Goal: Information Seeking & Learning: Learn about a topic

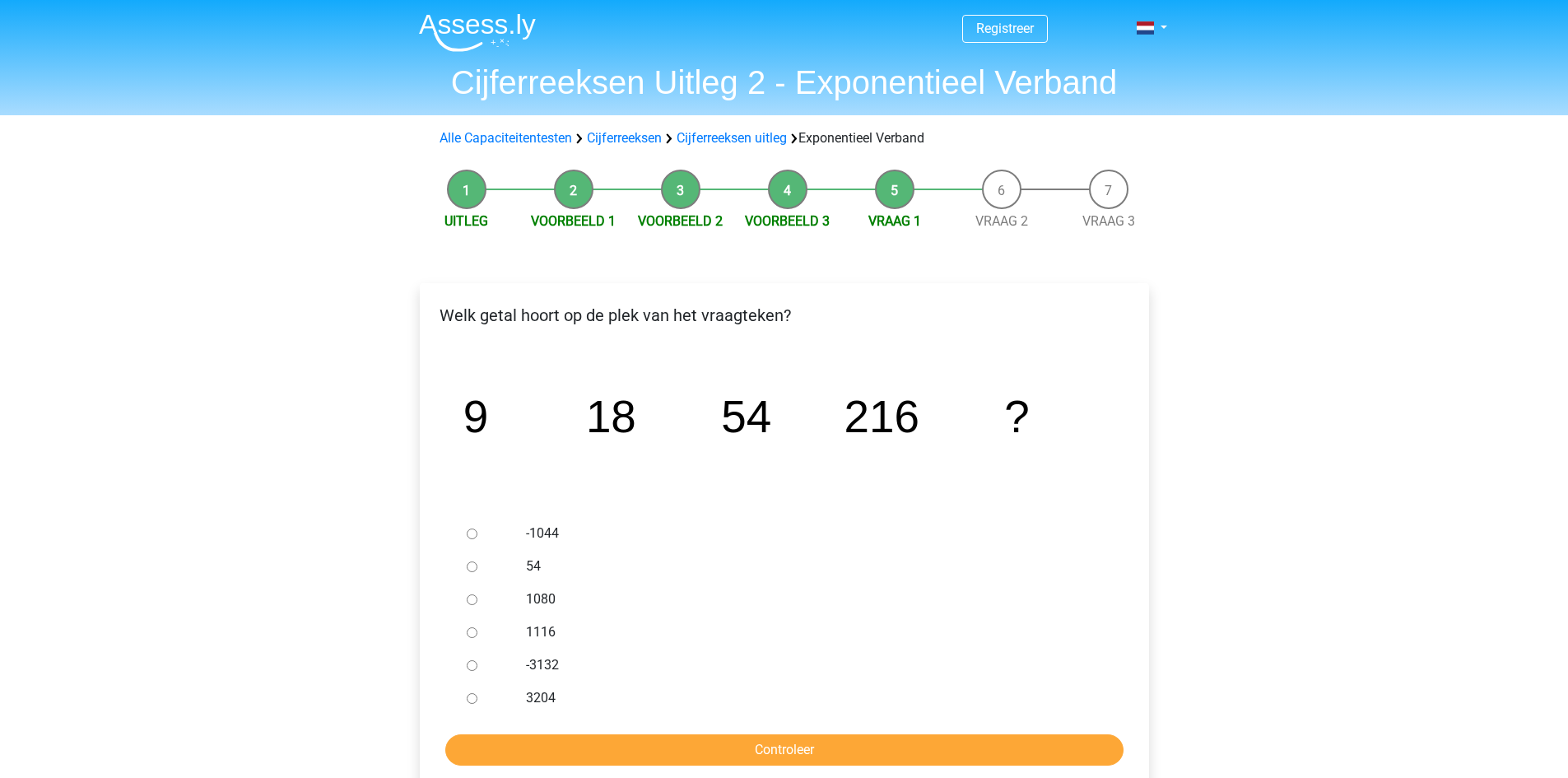
scroll to position [82, 0]
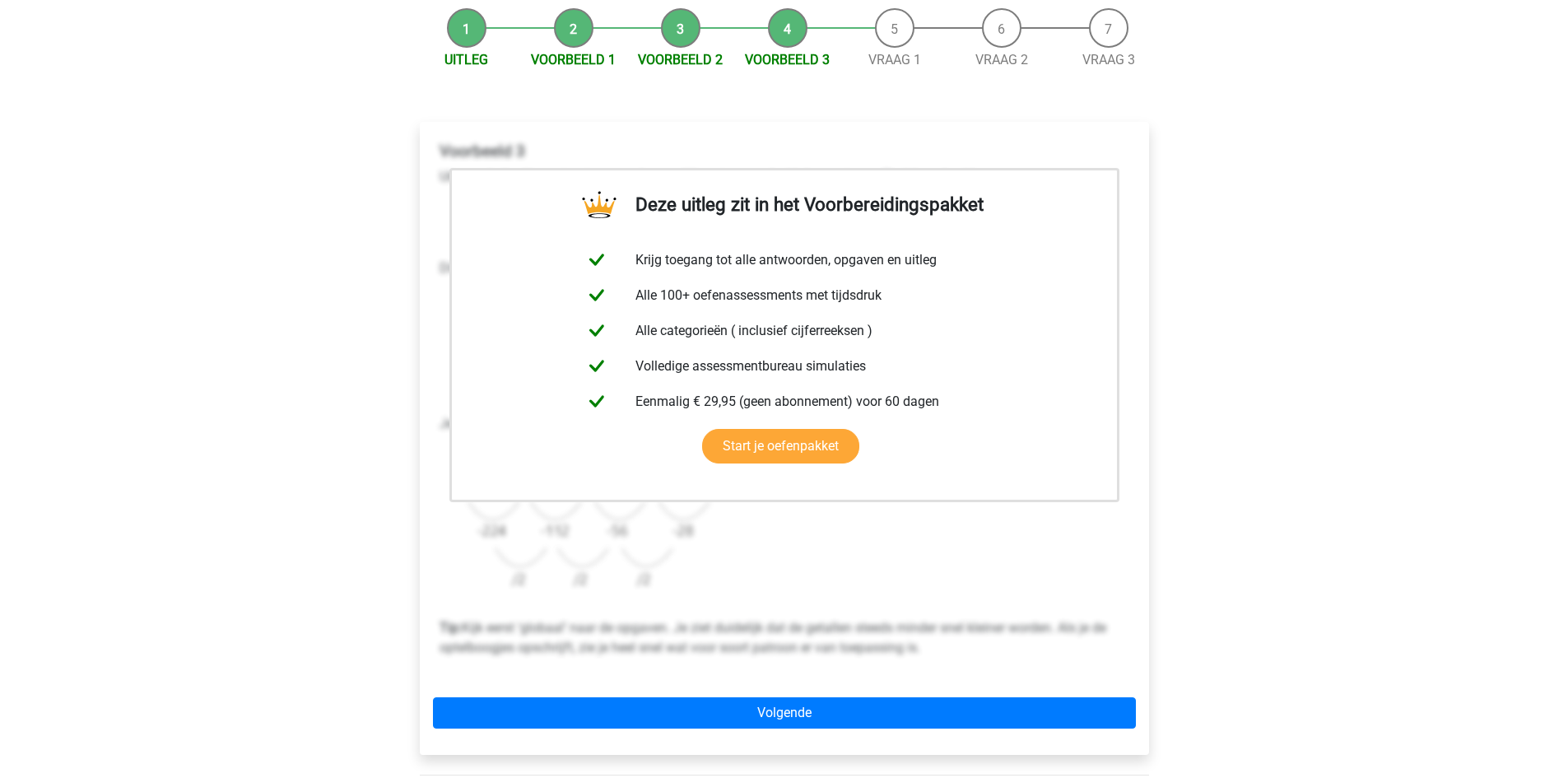
scroll to position [165, 0]
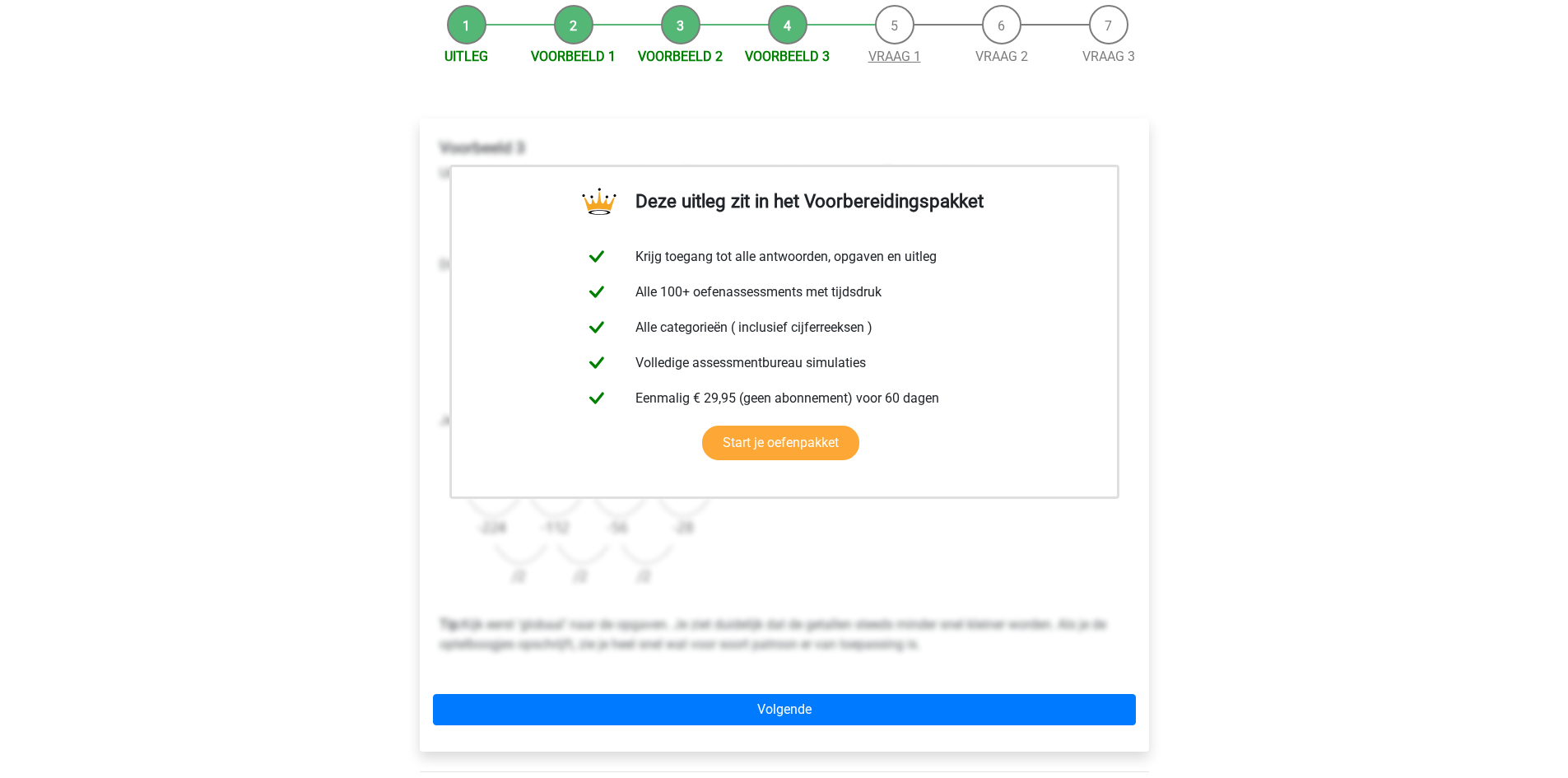
click at [899, 57] on link "Vraag 1" at bounding box center [894, 56] width 53 height 15
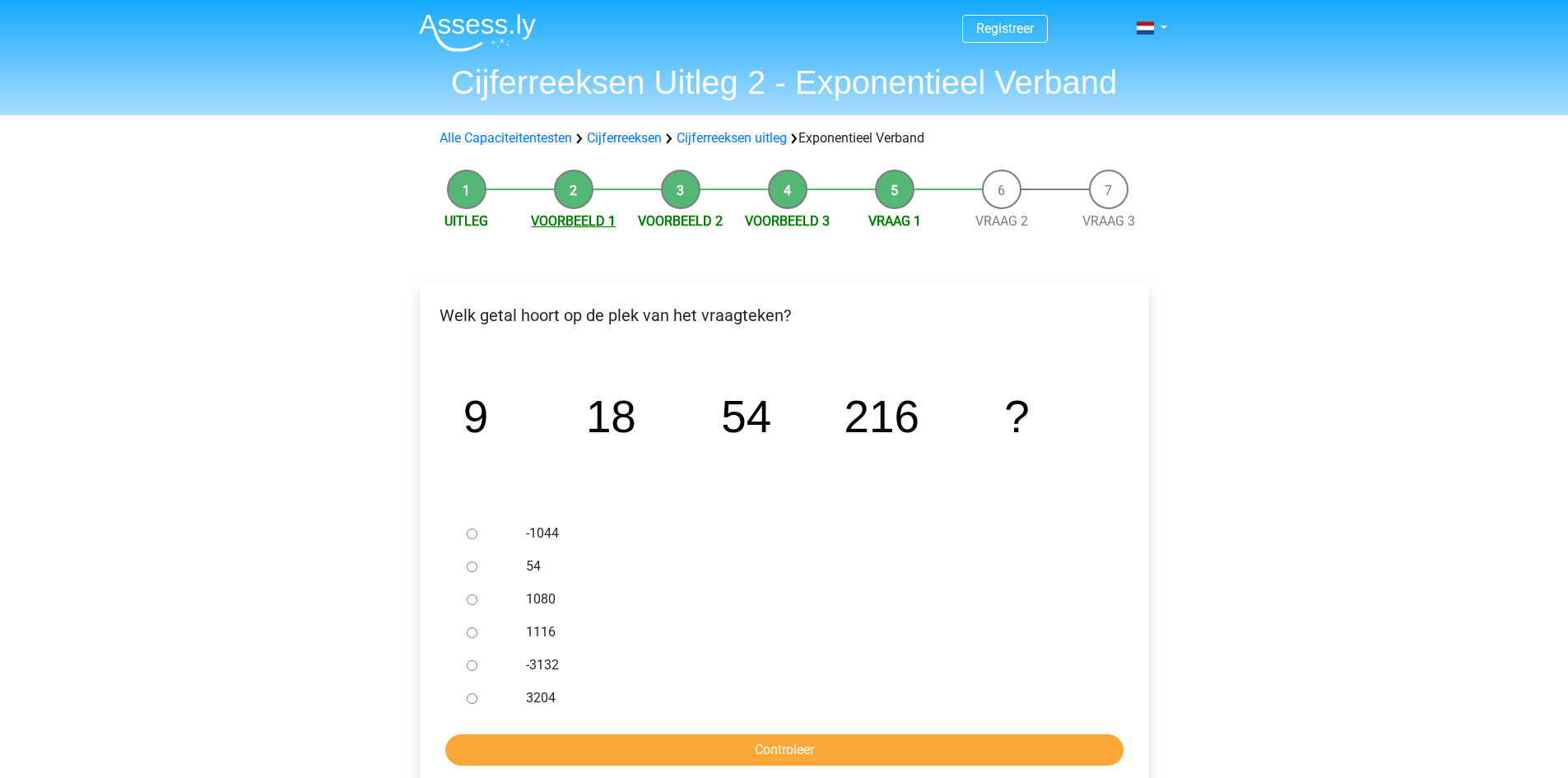
click at [543, 219] on link "Voorbeeld 1" at bounding box center [573, 221] width 85 height 15
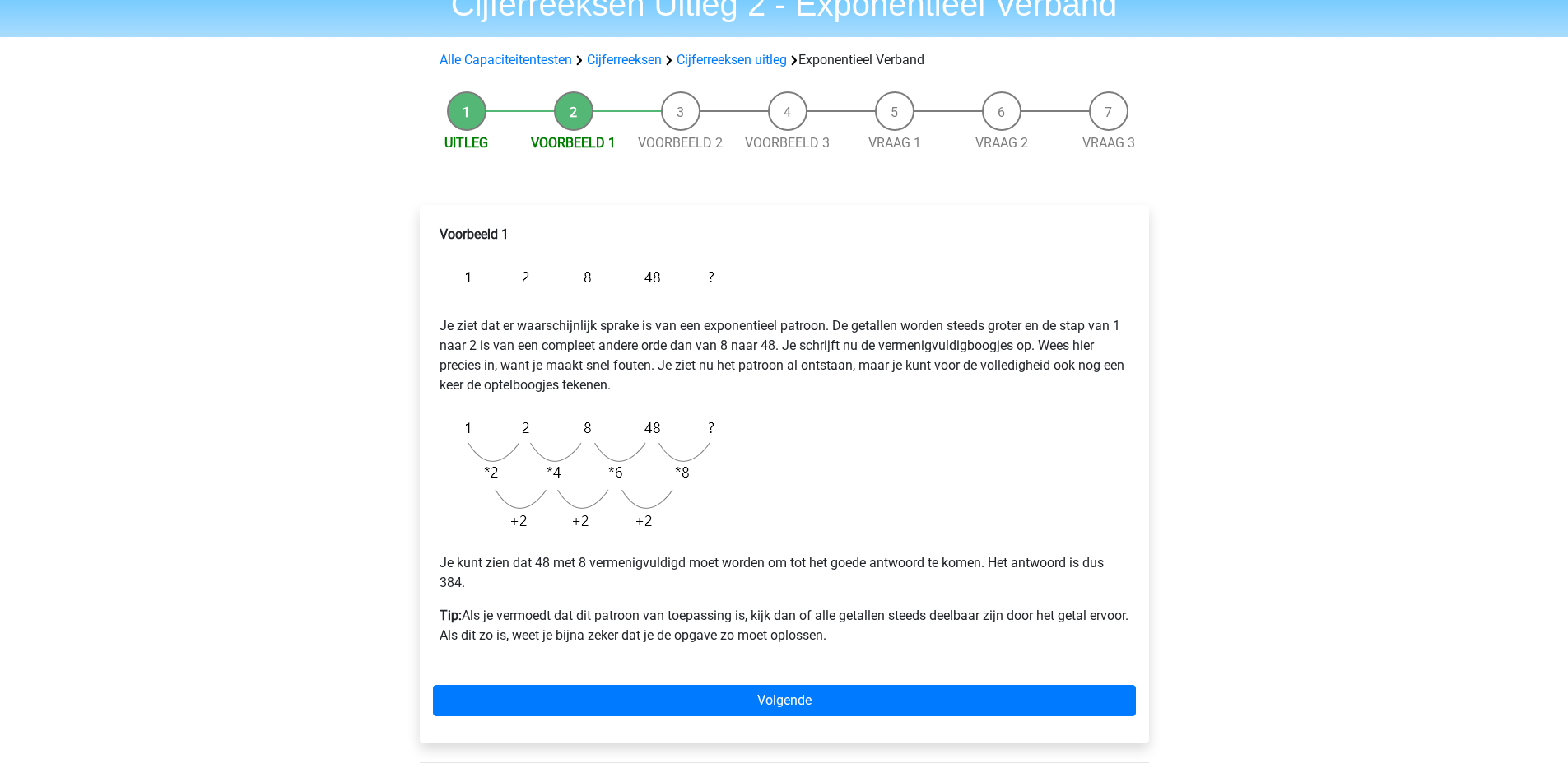
scroll to position [82, 0]
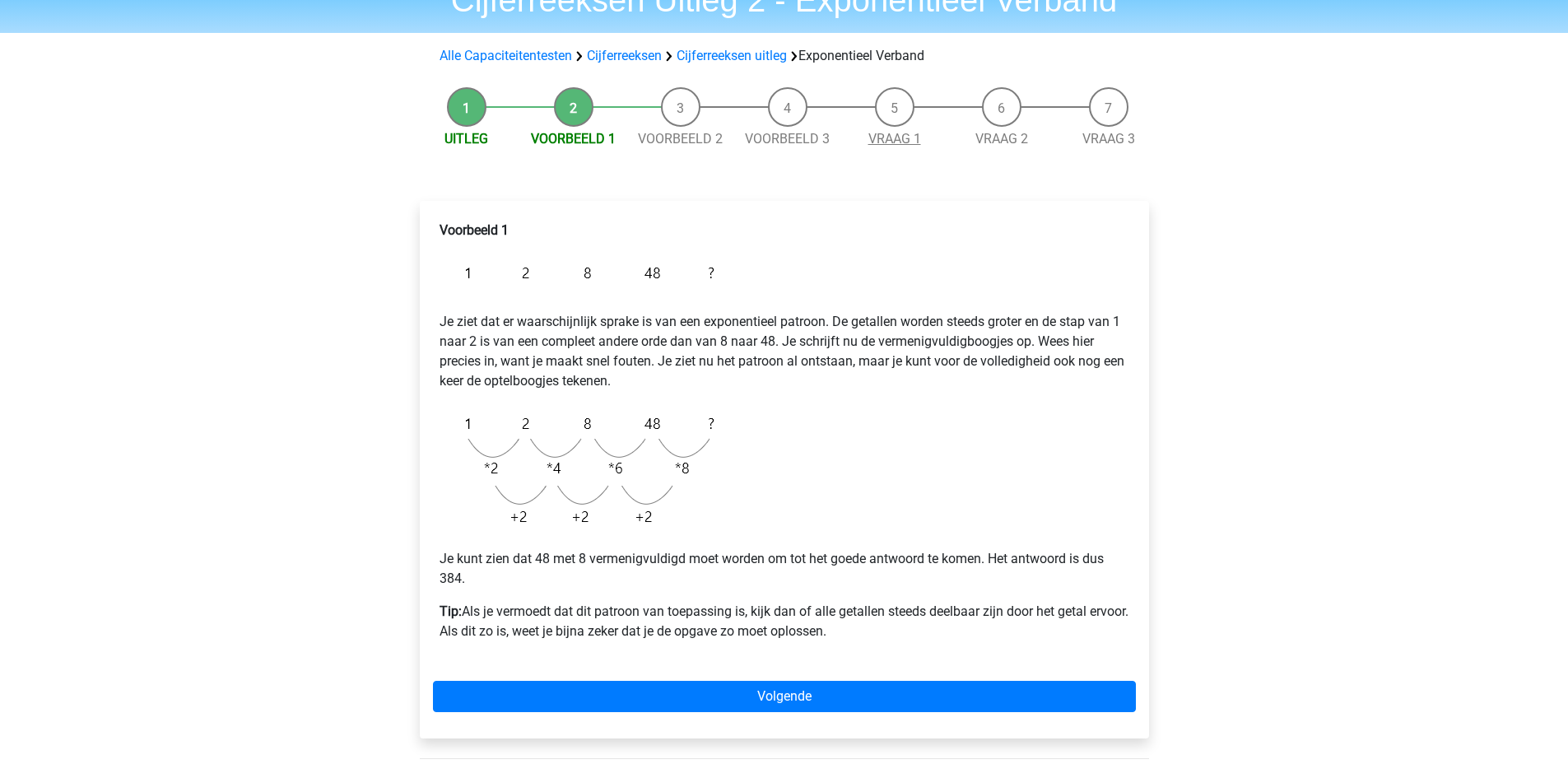
click at [868, 132] on span "Vraag 1" at bounding box center [894, 139] width 107 height 19
click at [875, 132] on link "Vraag 1" at bounding box center [894, 139] width 53 height 15
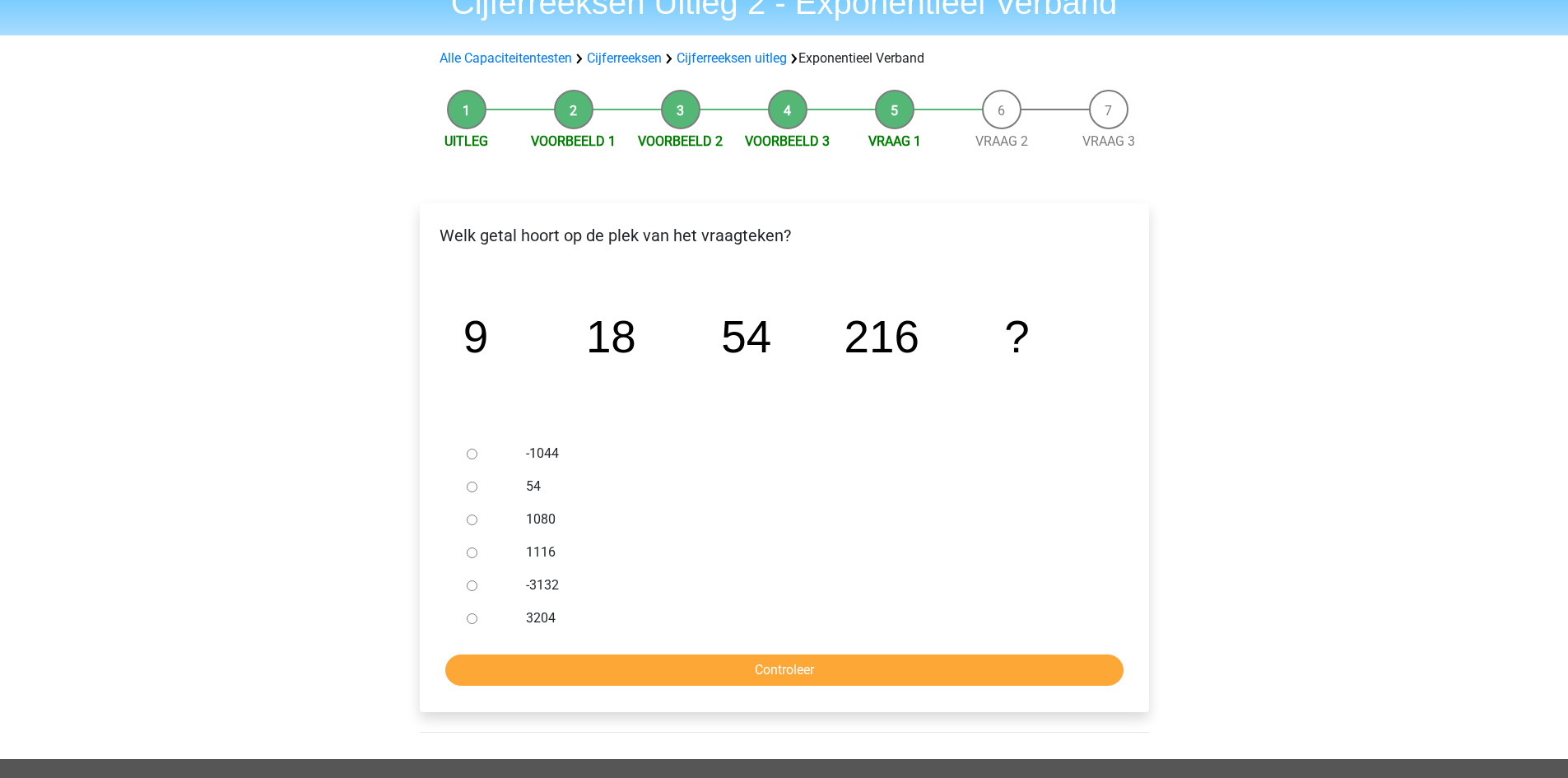
scroll to position [82, 0]
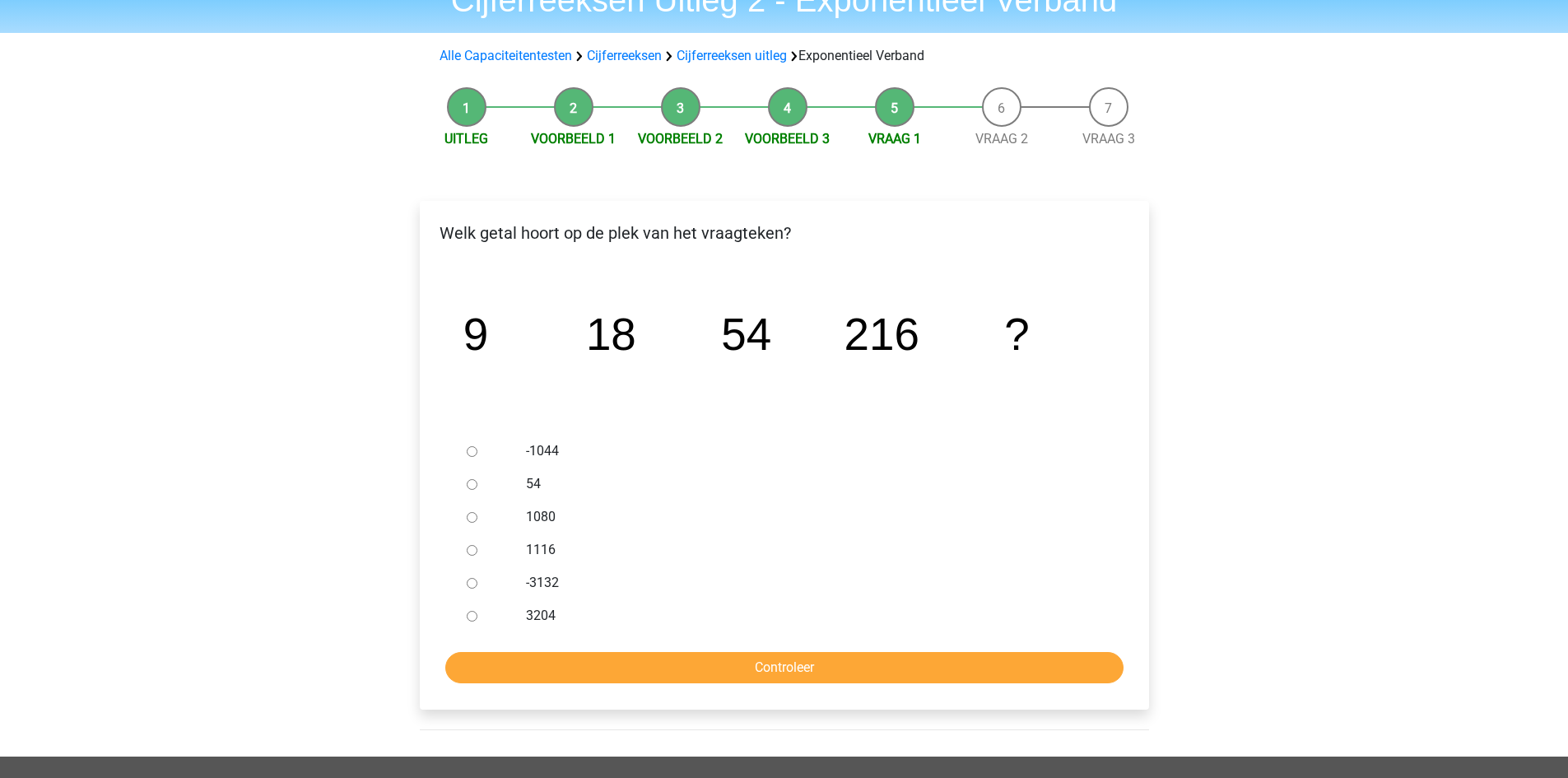
click at [473, 519] on input "1080" at bounding box center [472, 517] width 11 height 11
radio input "true"
click at [632, 671] on input "Controleer" at bounding box center [784, 668] width 678 height 31
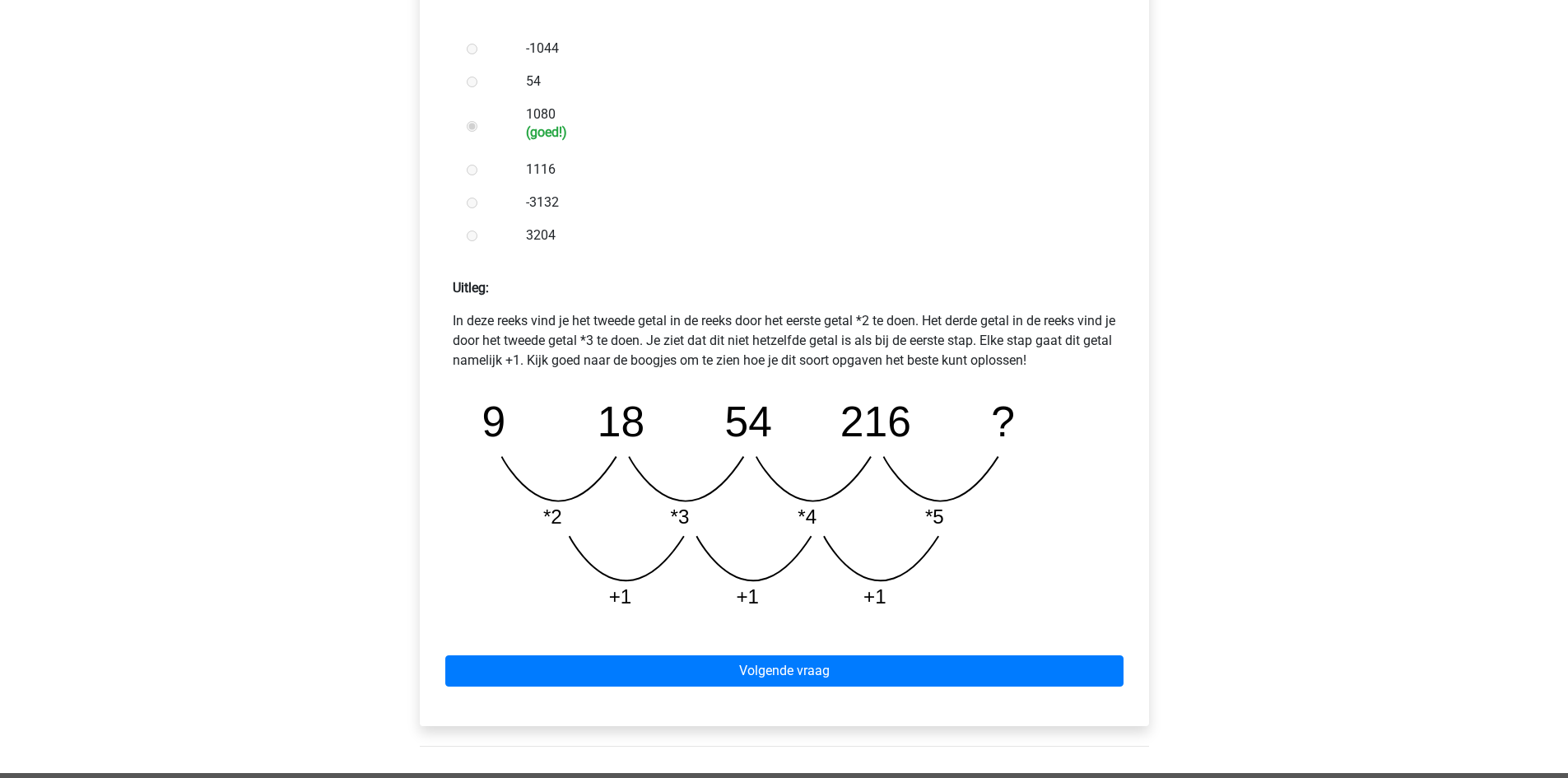
scroll to position [494, 0]
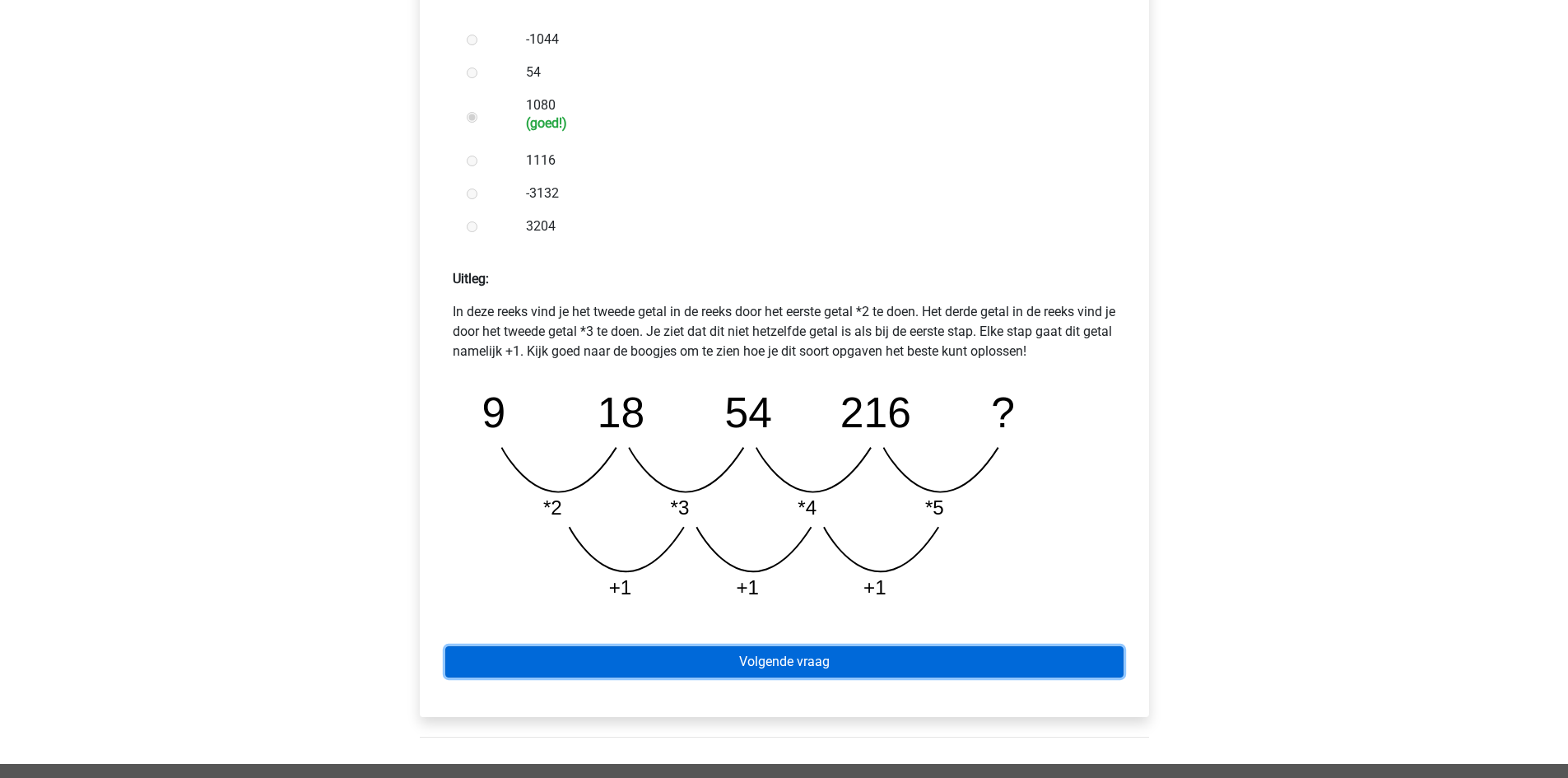
click at [768, 662] on link "Volgende vraag" at bounding box center [784, 662] width 678 height 31
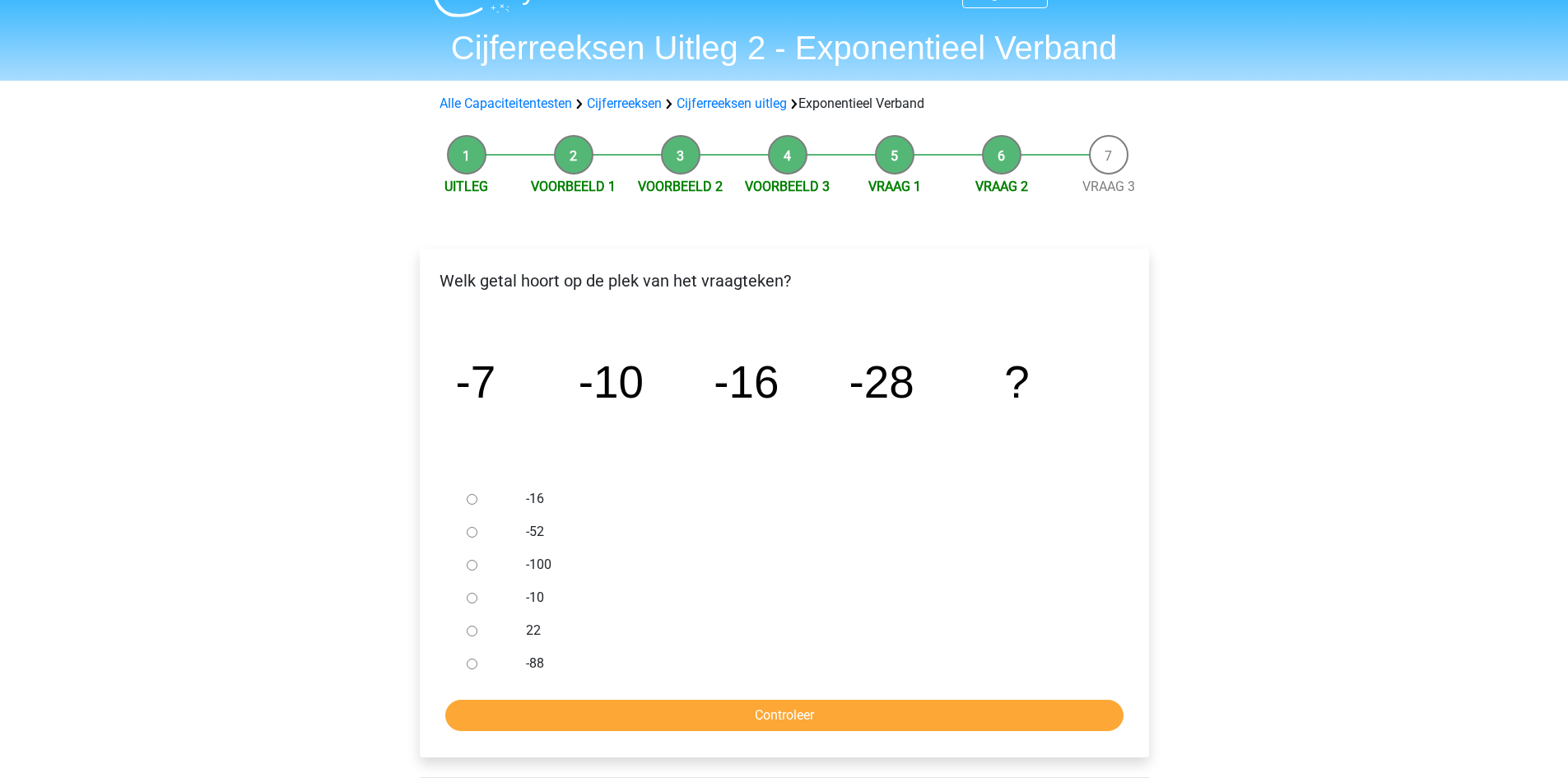
scroll to position [82, 0]
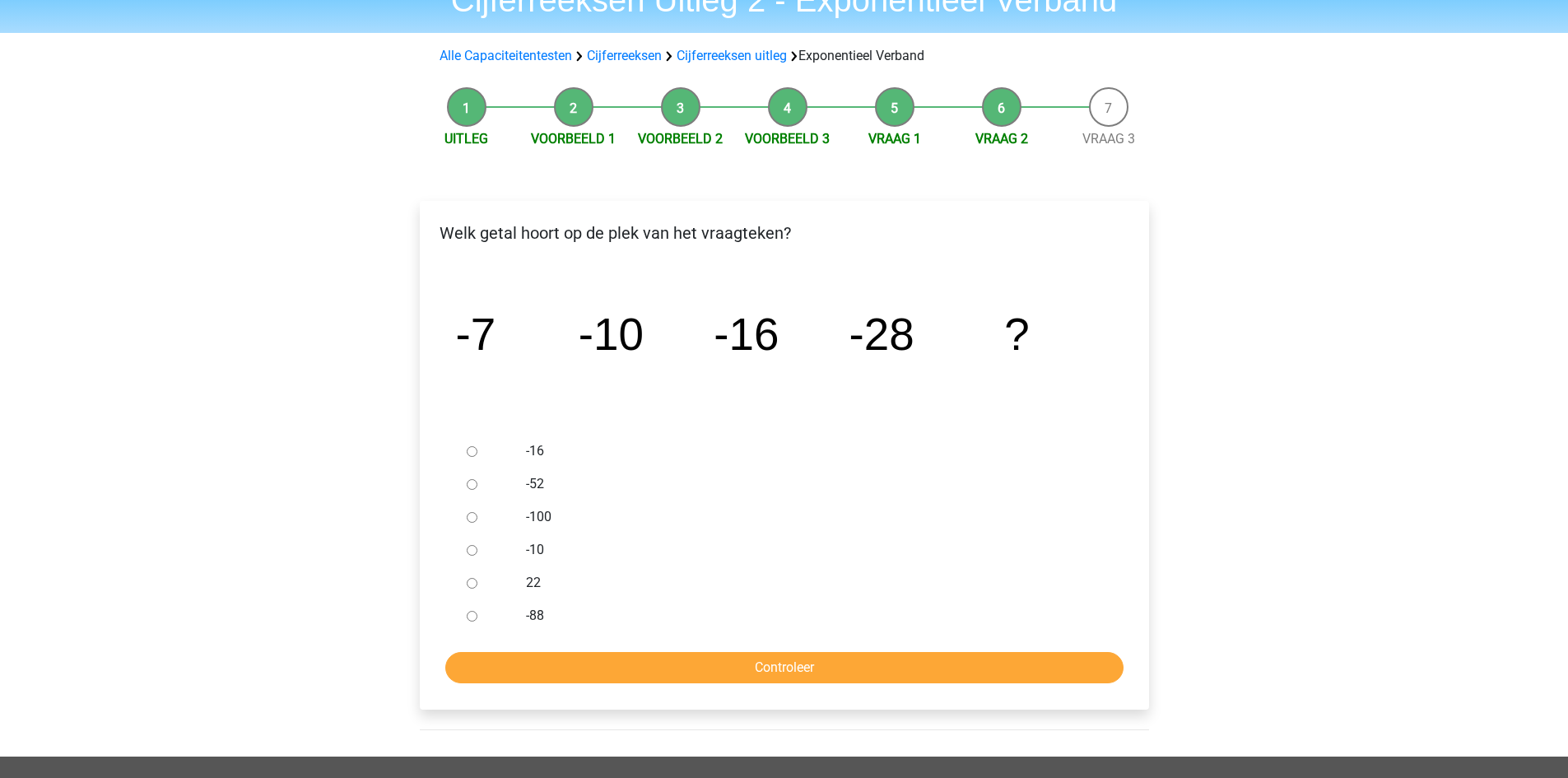
click at [473, 486] on input "-52" at bounding box center [472, 485] width 11 height 11
radio input "true"
click at [579, 666] on input "Controleer" at bounding box center [784, 668] width 678 height 31
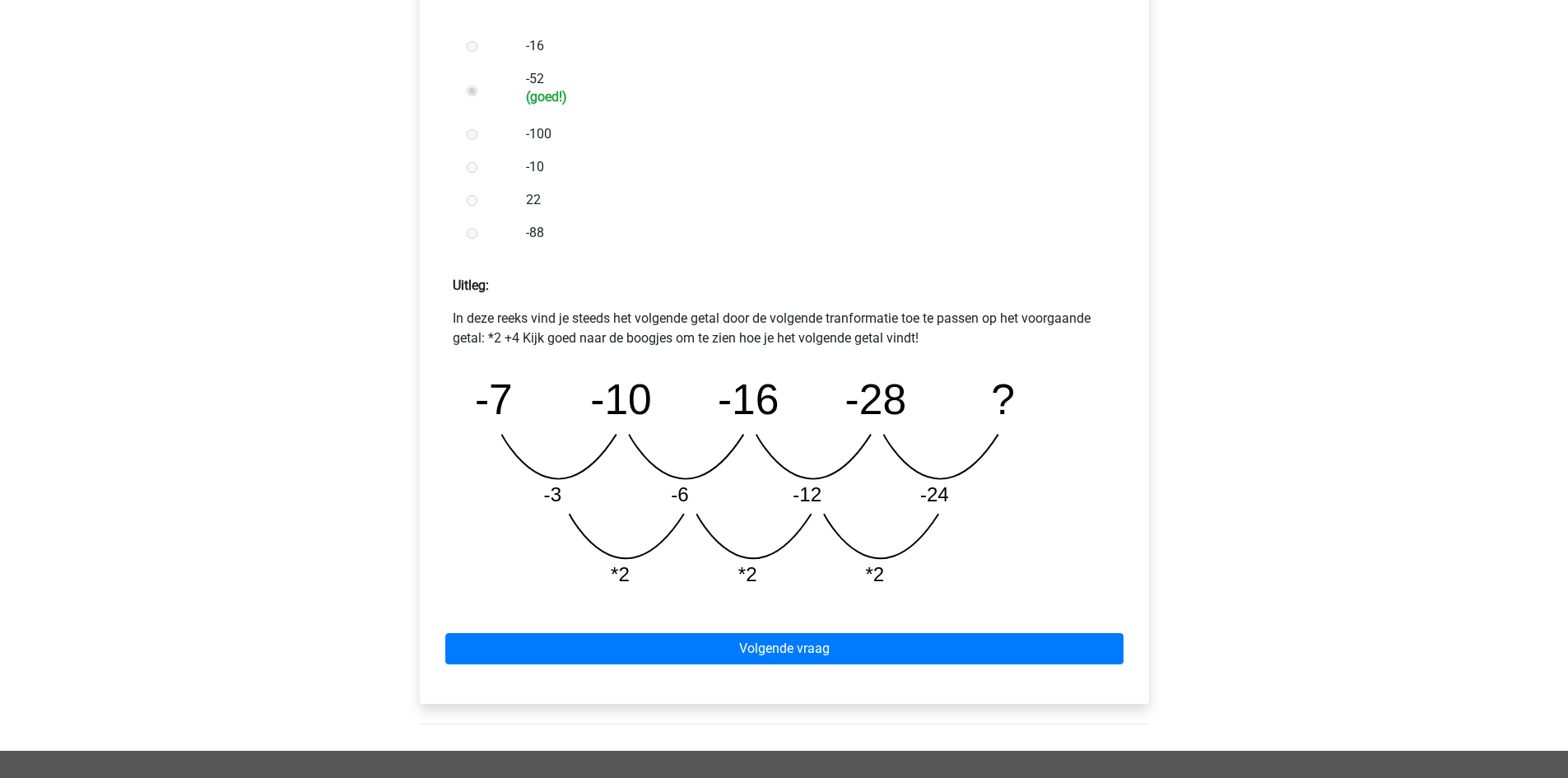
scroll to position [494, 0]
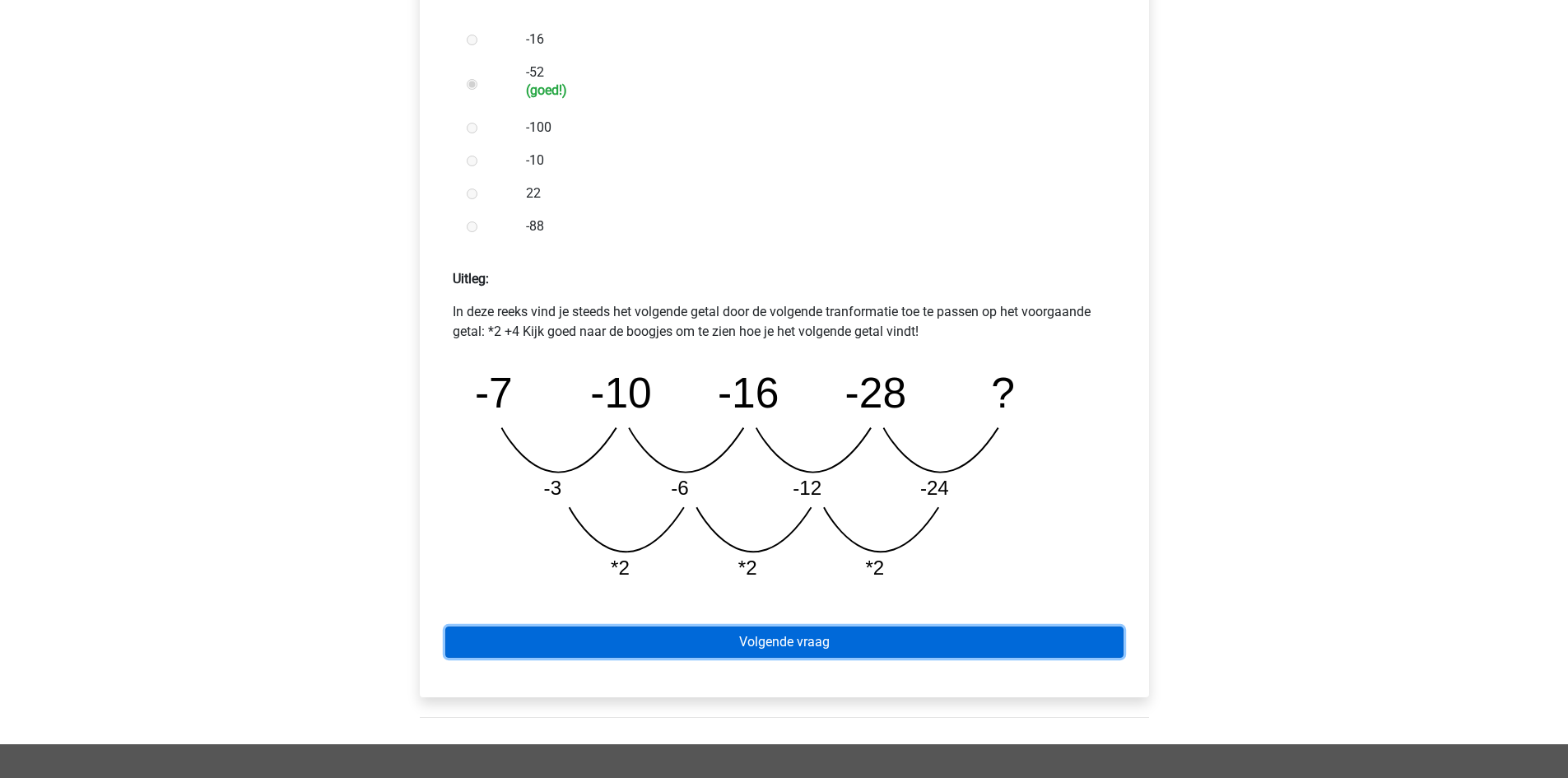
click at [872, 640] on link "Volgende vraag" at bounding box center [784, 642] width 678 height 31
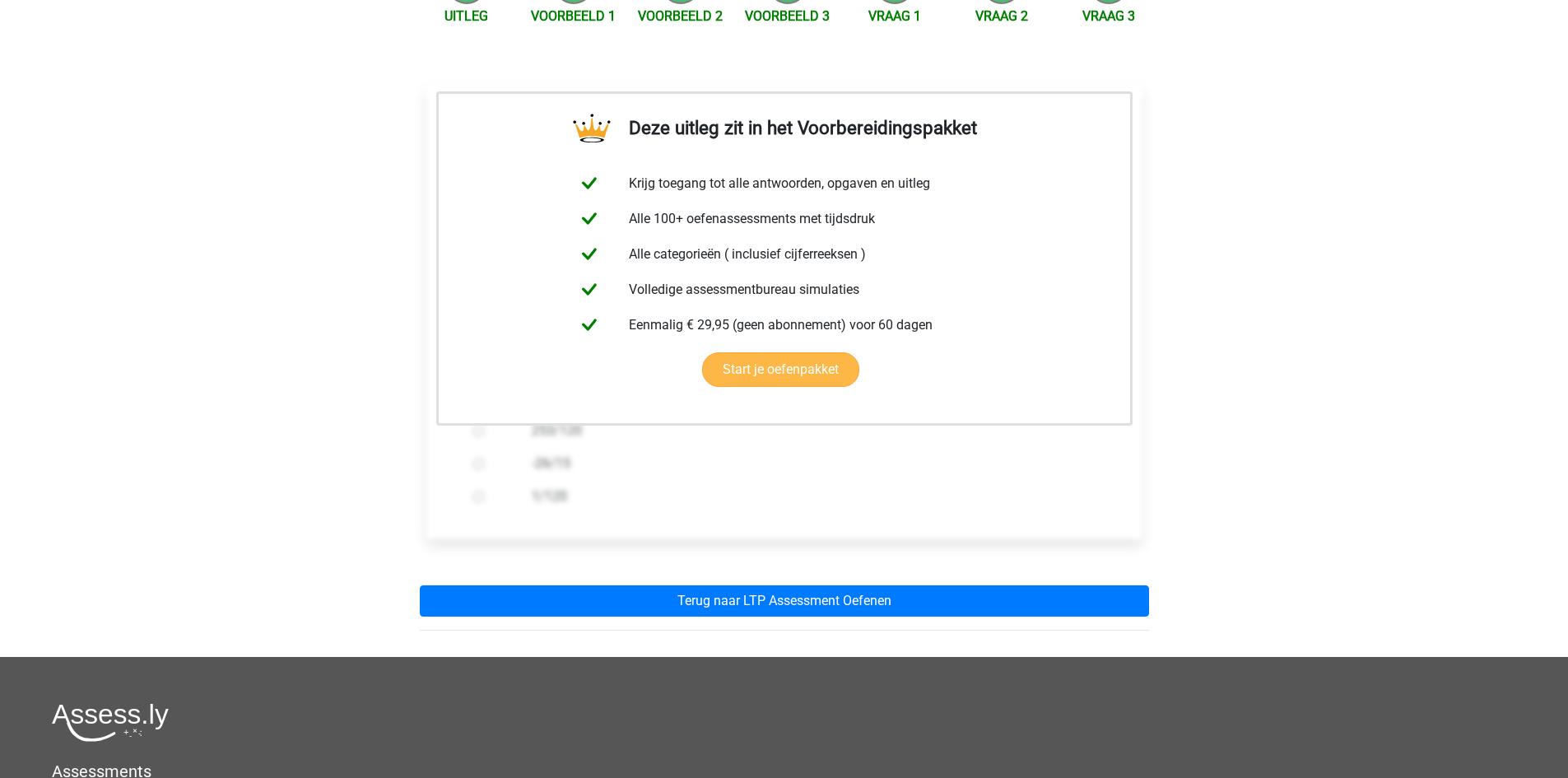
scroll to position [329, 0]
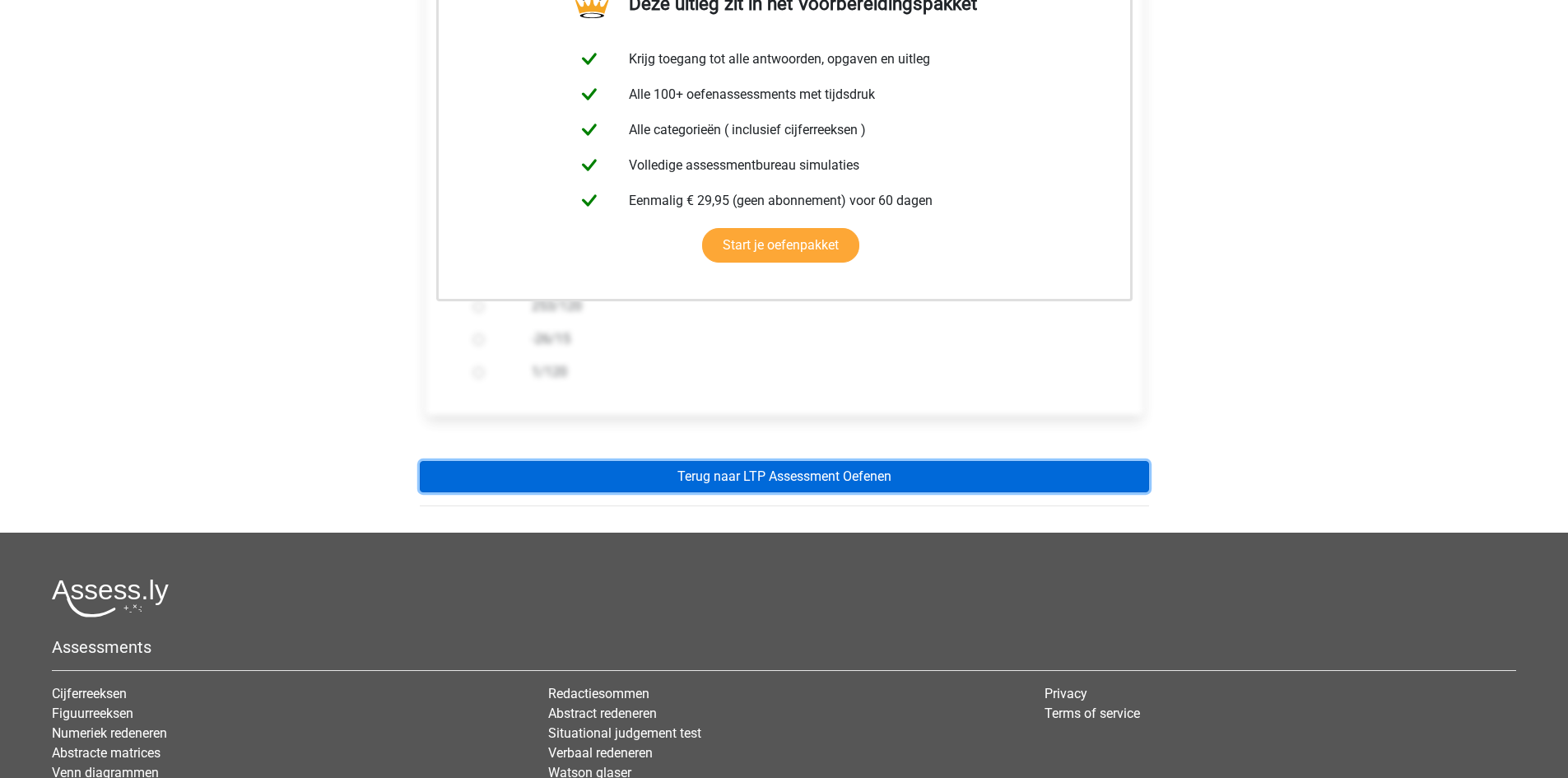
click at [800, 476] on link "Terug naar LTP Assessment Oefenen" at bounding box center [784, 477] width 729 height 31
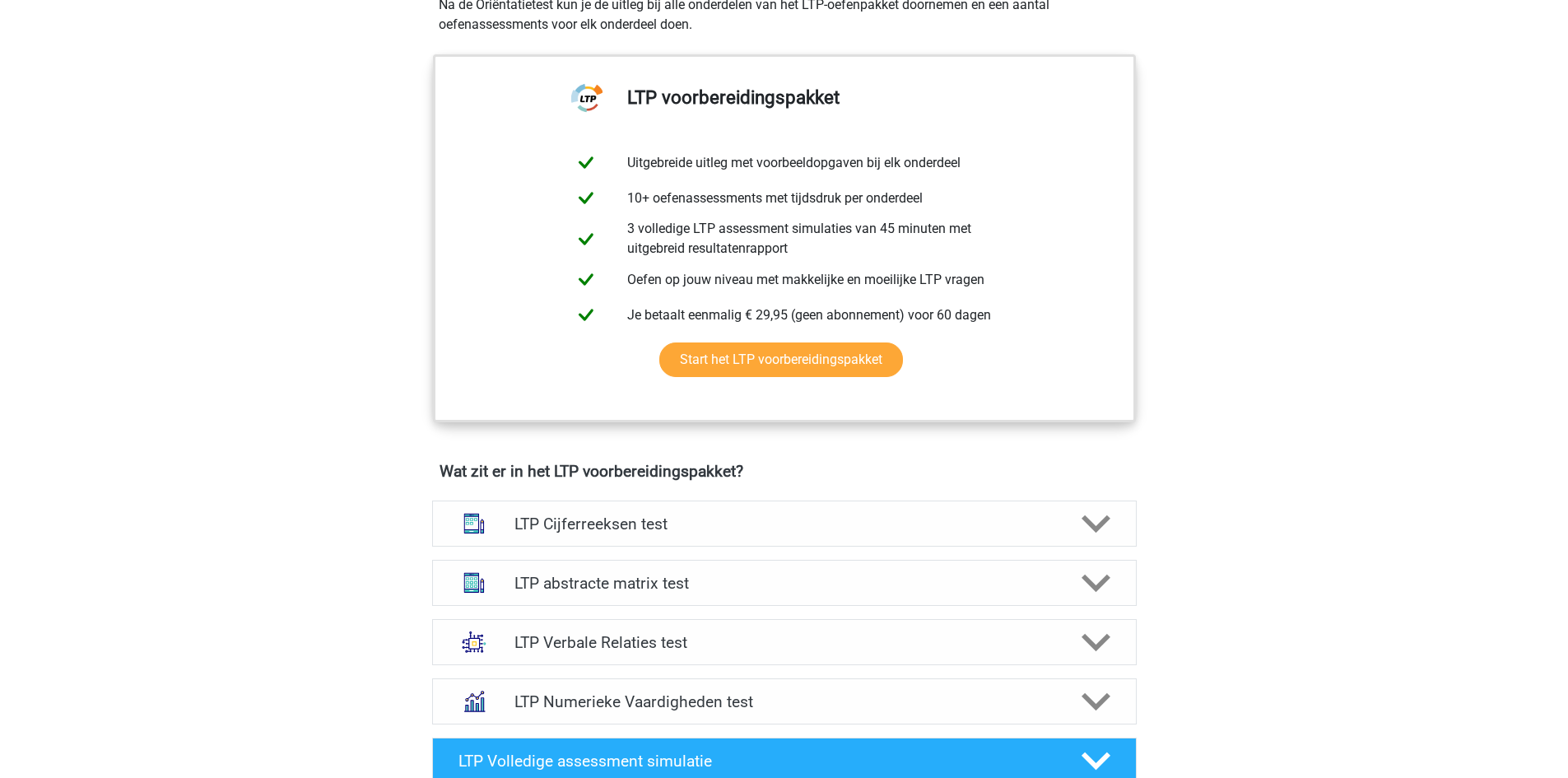
scroll to position [659, 0]
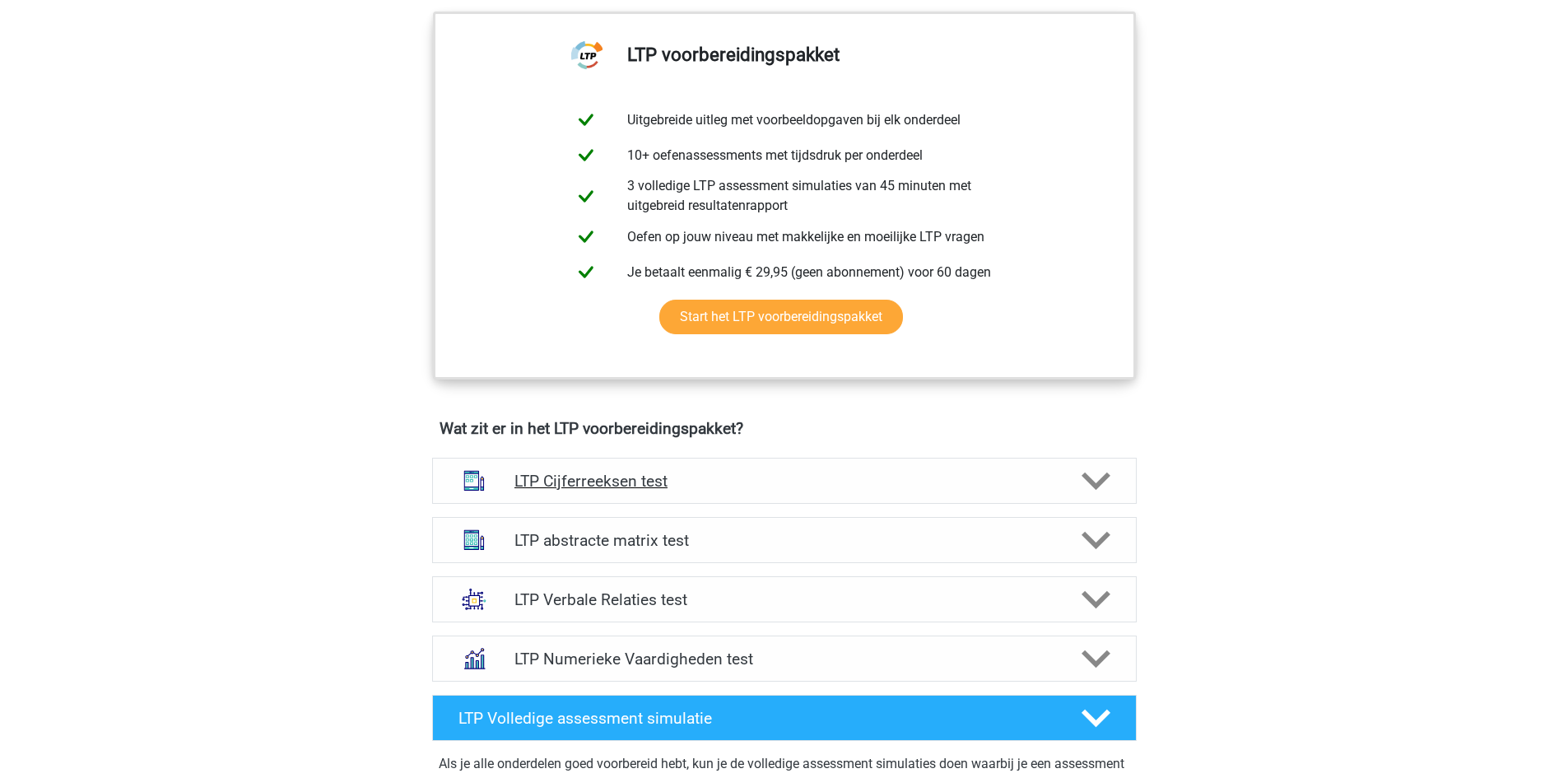
click at [817, 478] on h4 "LTP Cijferreeksen test" at bounding box center [784, 482] width 539 height 19
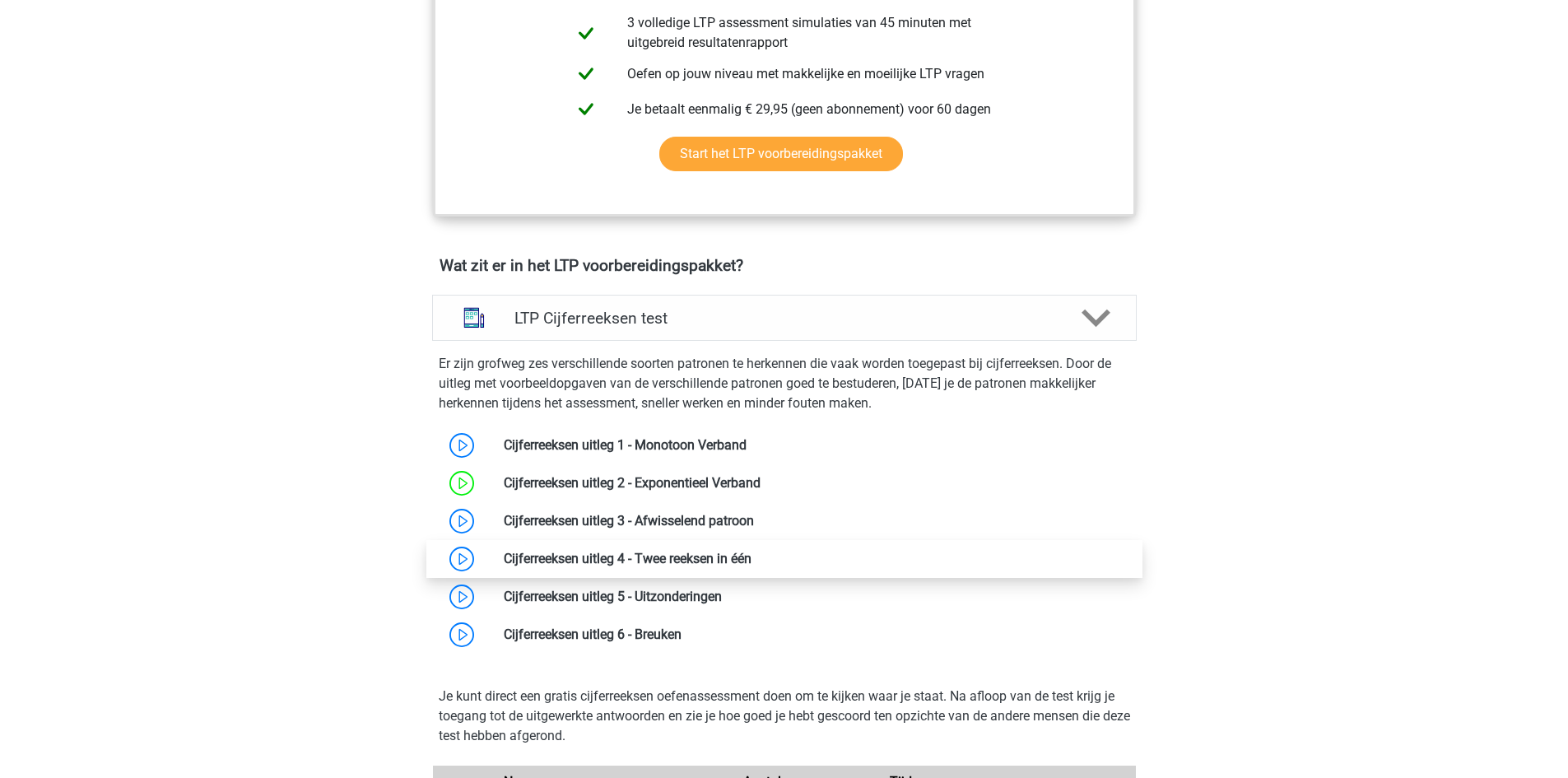
scroll to position [823, 0]
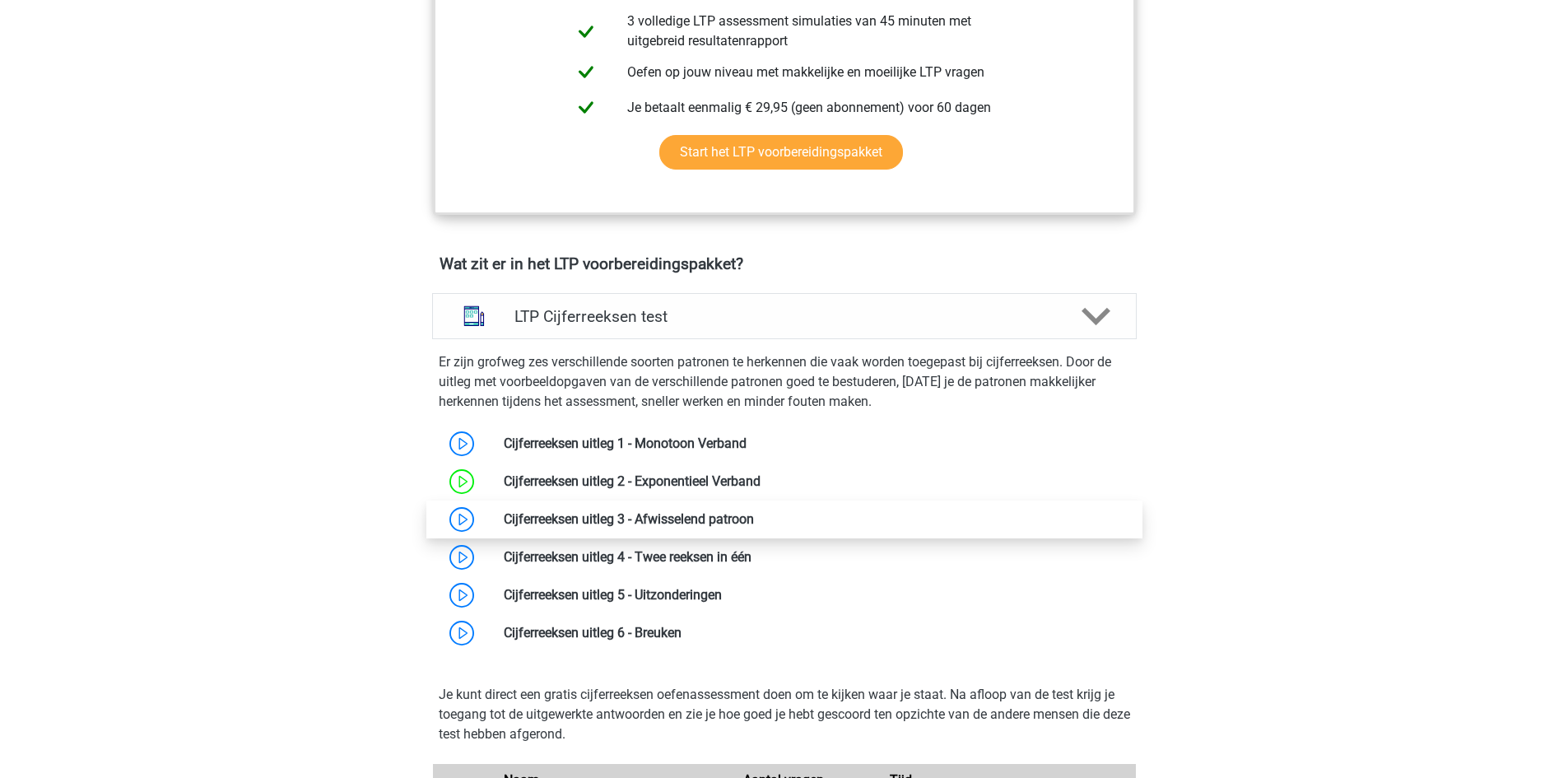
click at [755, 514] on link at bounding box center [755, 519] width 0 height 15
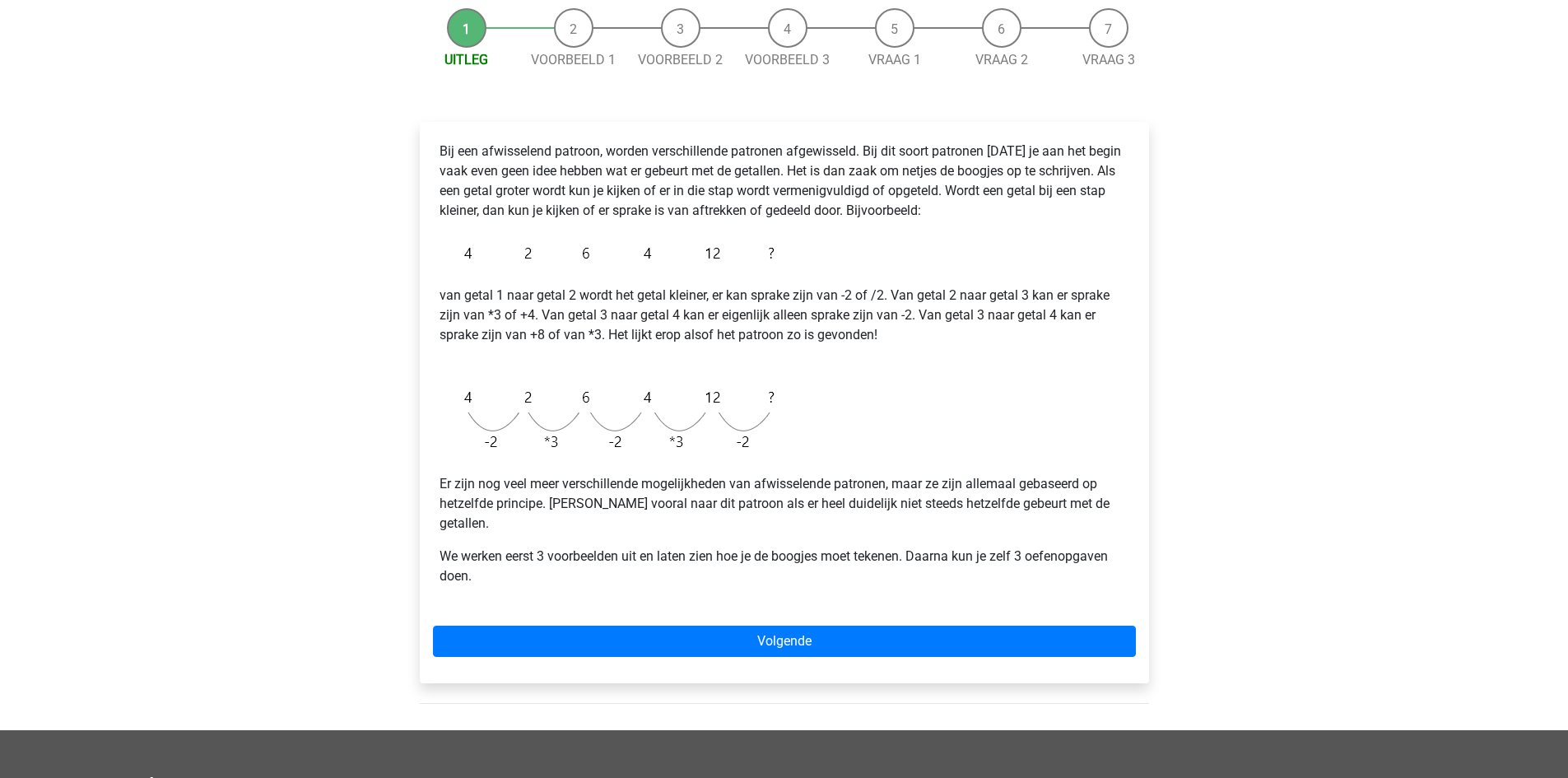
scroll to position [165, 0]
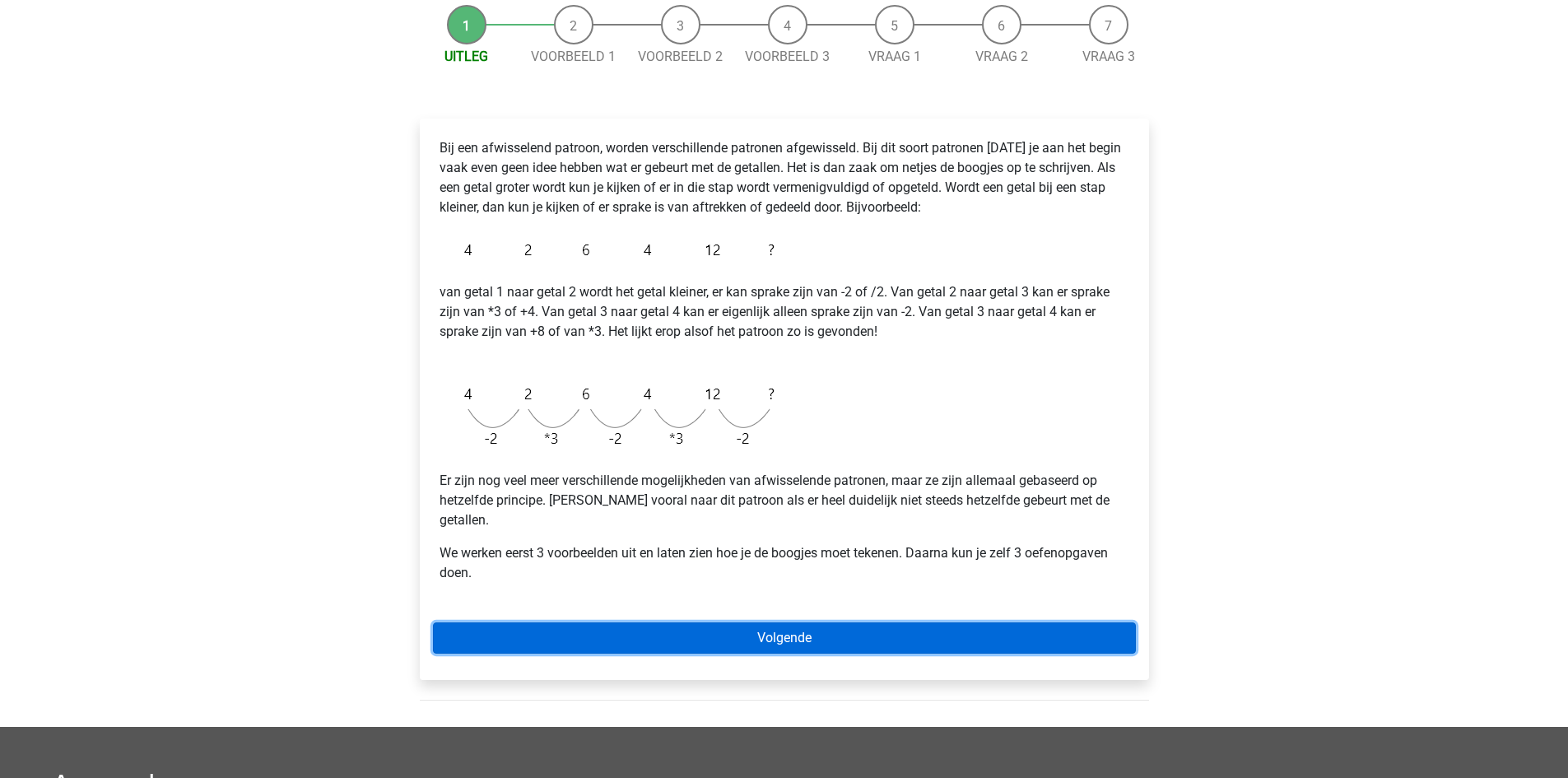
click at [793, 623] on link "Volgende" at bounding box center [784, 638] width 703 height 31
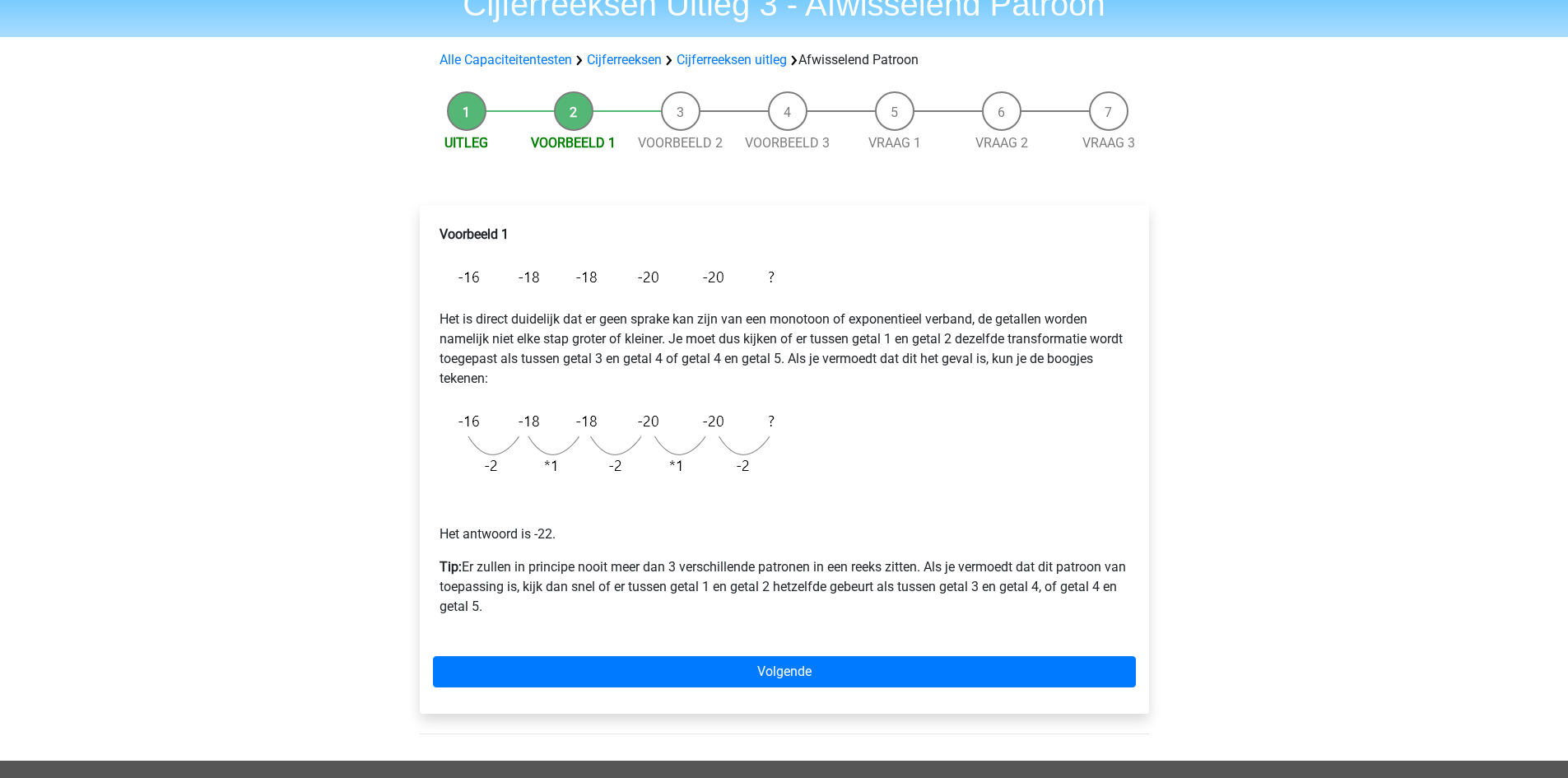
scroll to position [82, 0]
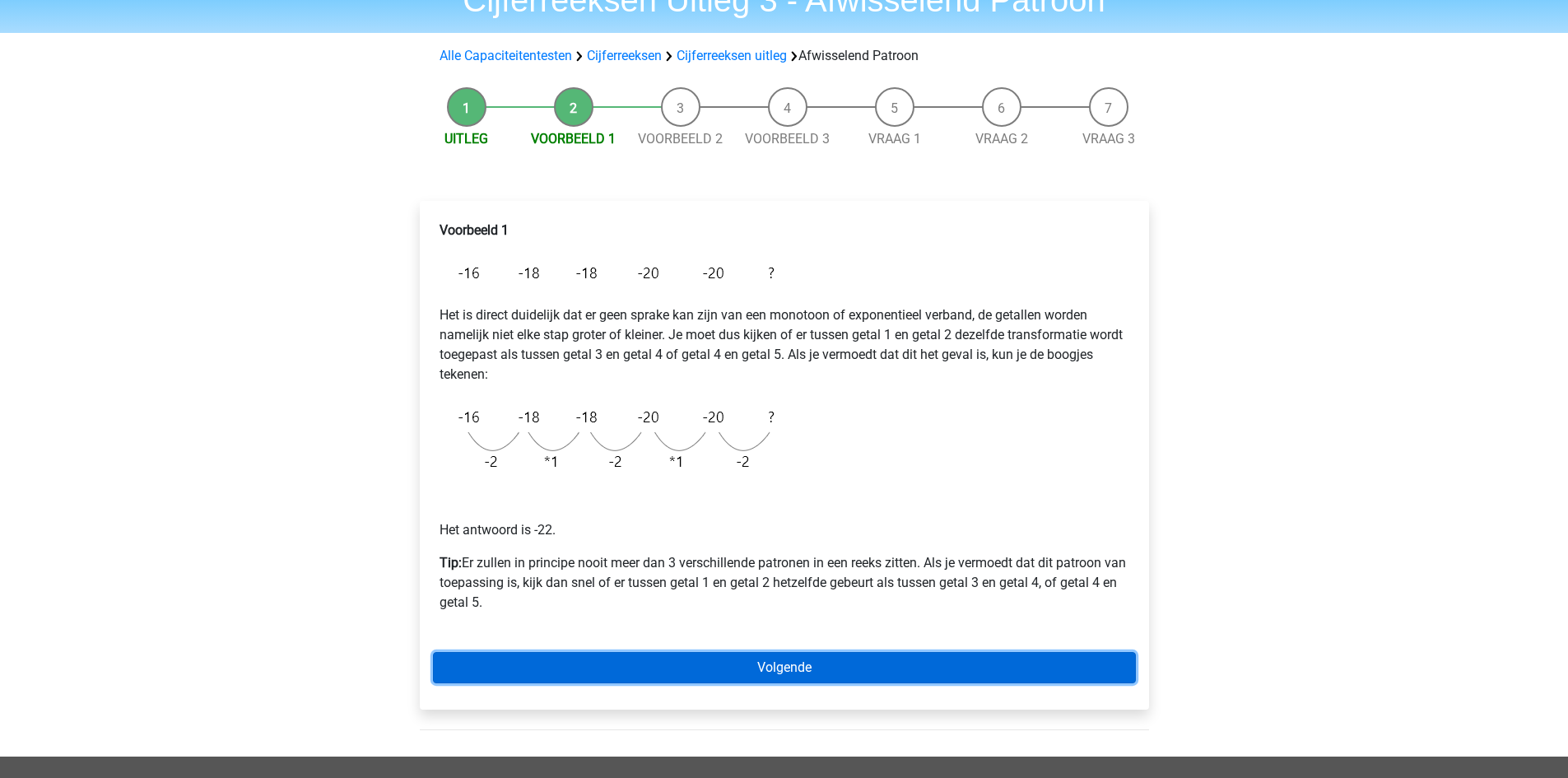
click at [733, 670] on link "Volgende" at bounding box center [784, 668] width 703 height 31
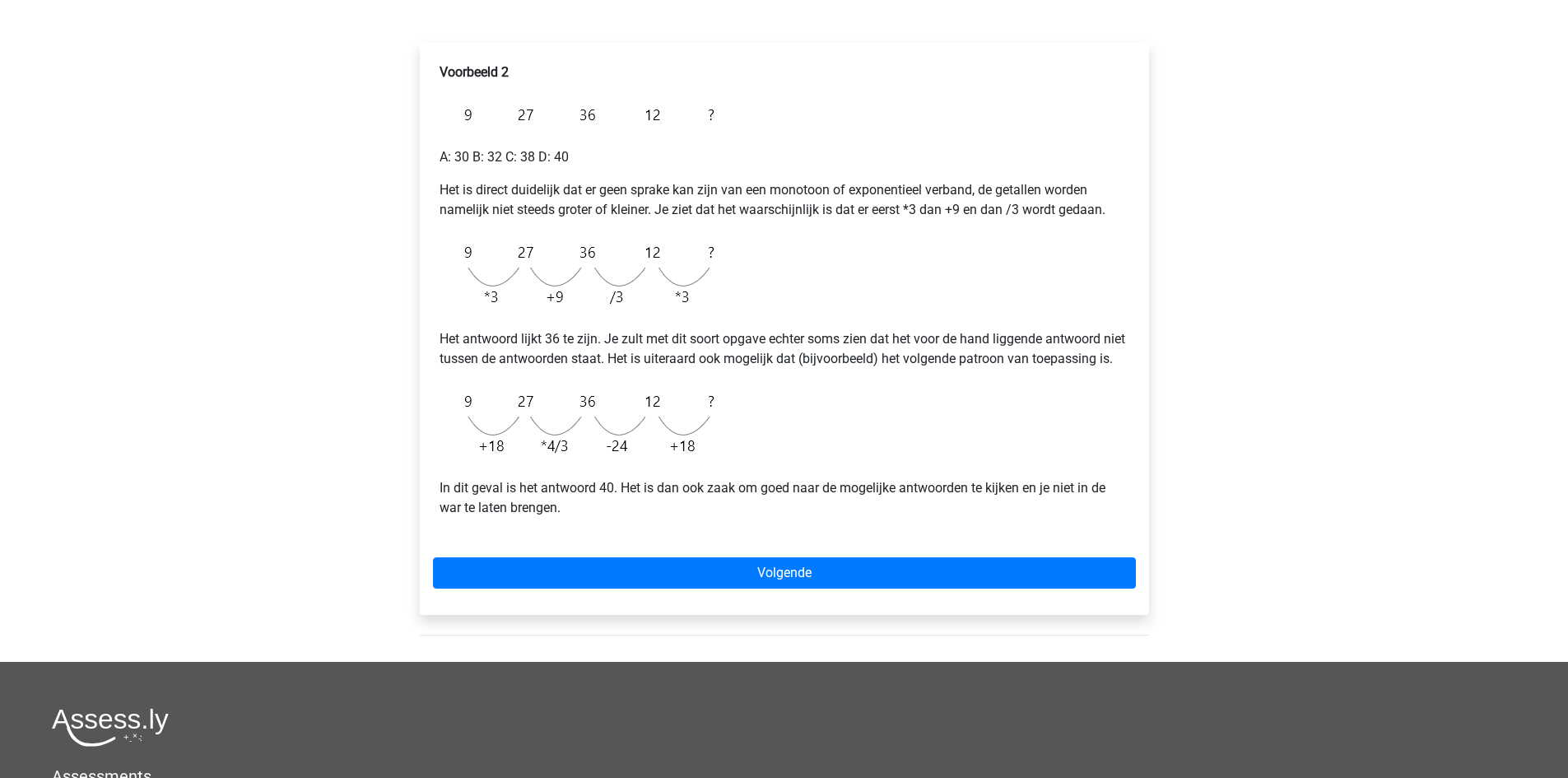
scroll to position [247, 0]
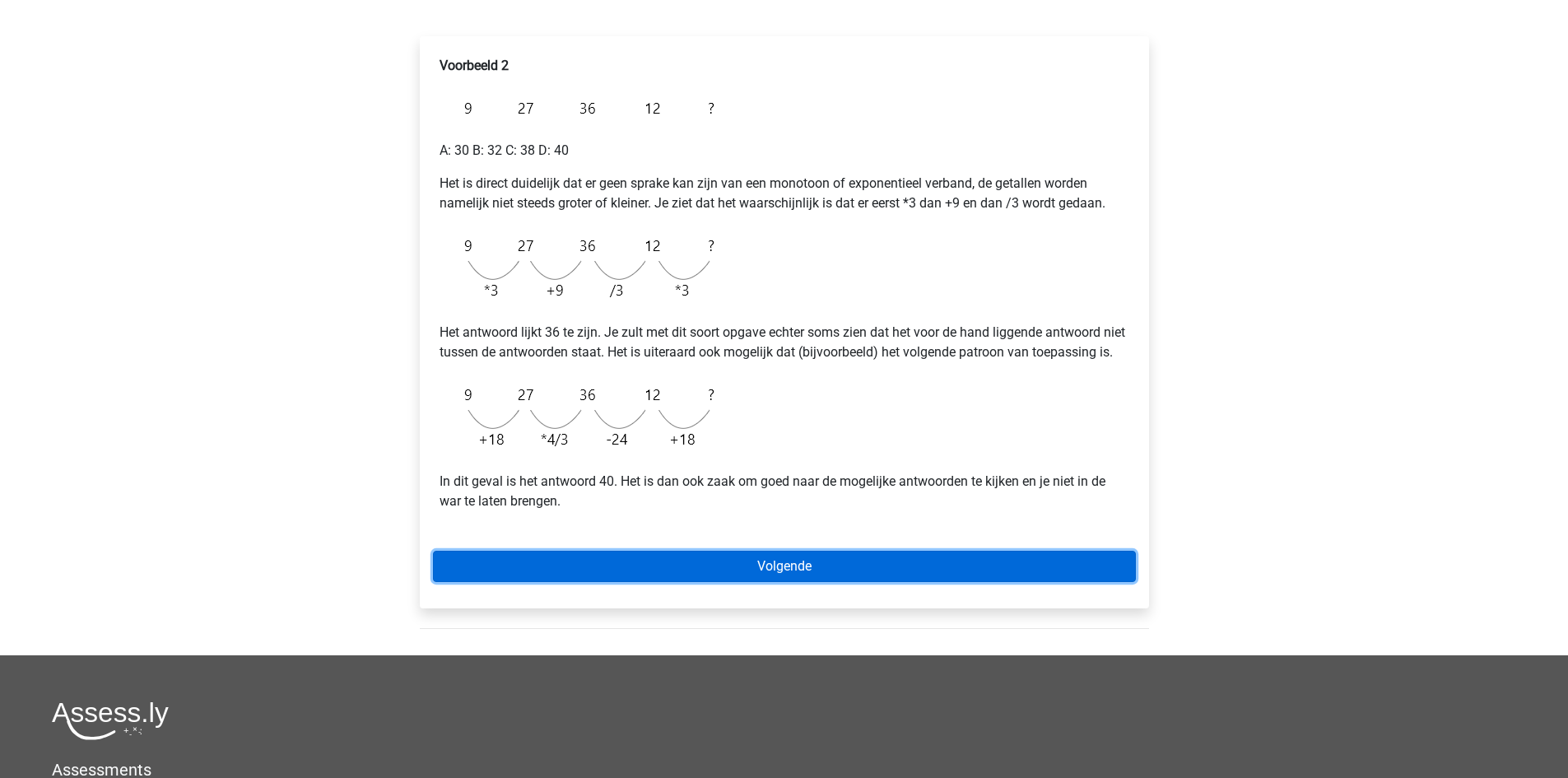
click at [636, 582] on link "Volgende" at bounding box center [784, 567] width 703 height 31
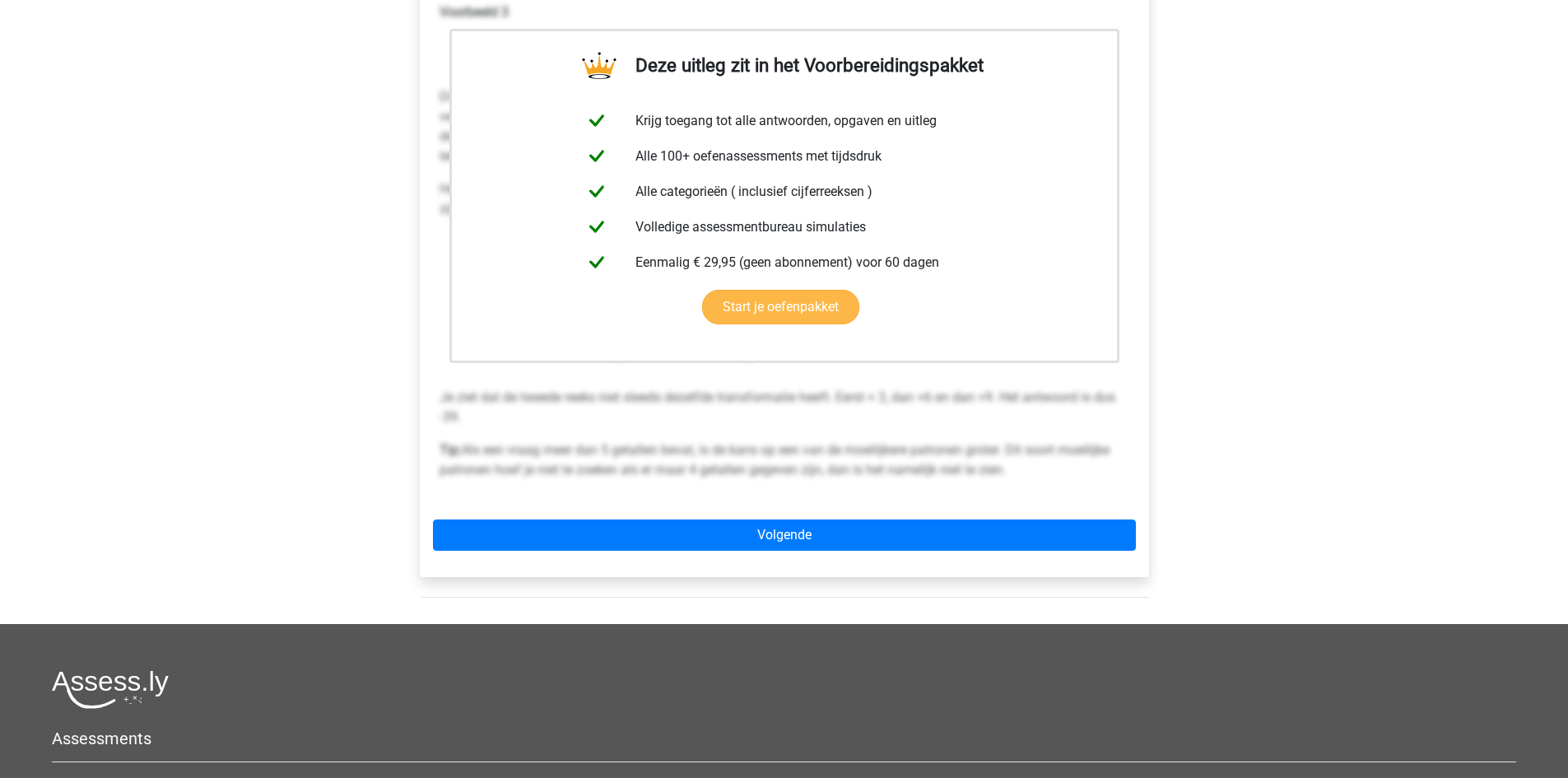
scroll to position [329, 0]
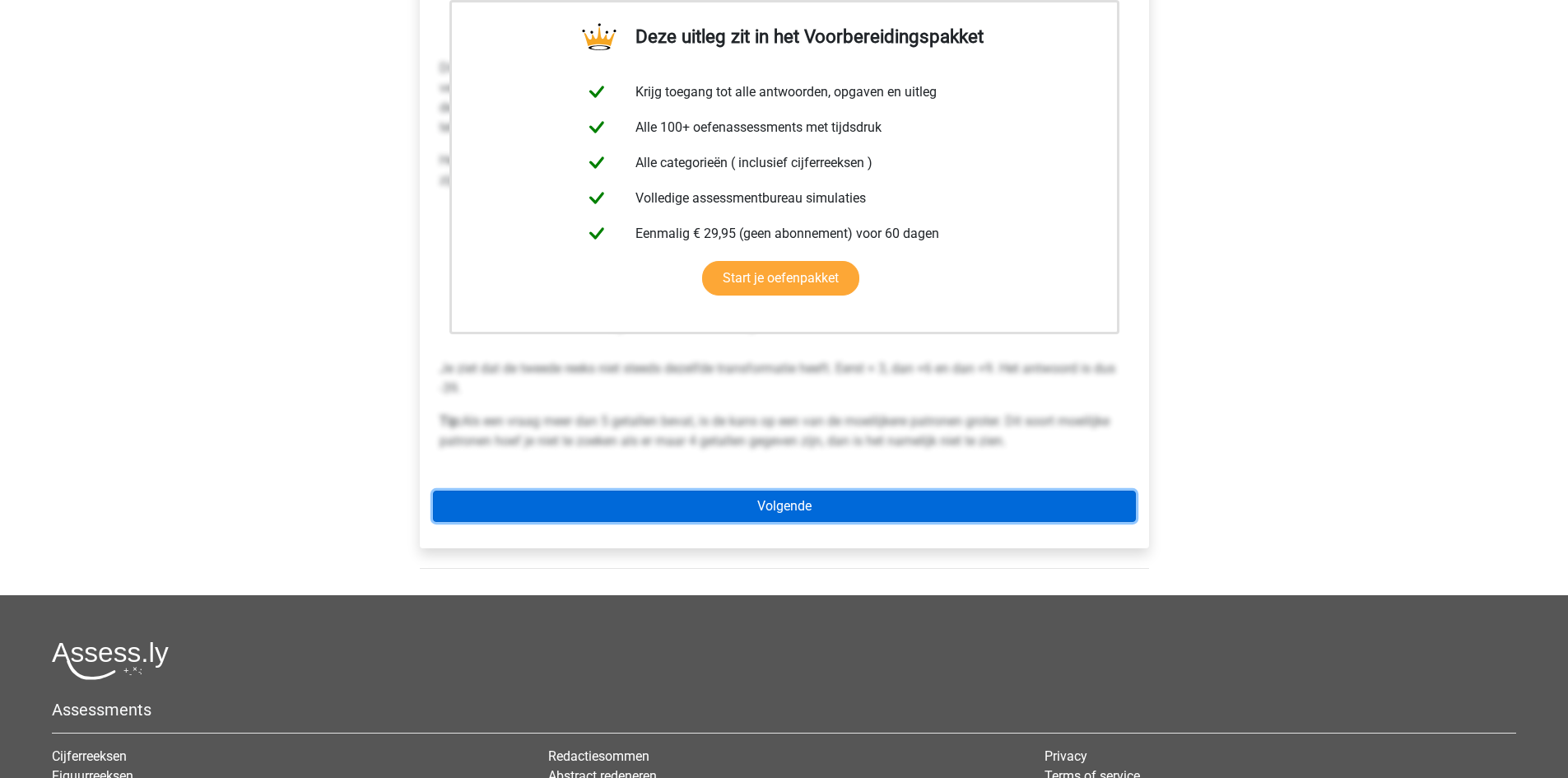
click at [708, 508] on link "Volgende" at bounding box center [784, 507] width 703 height 31
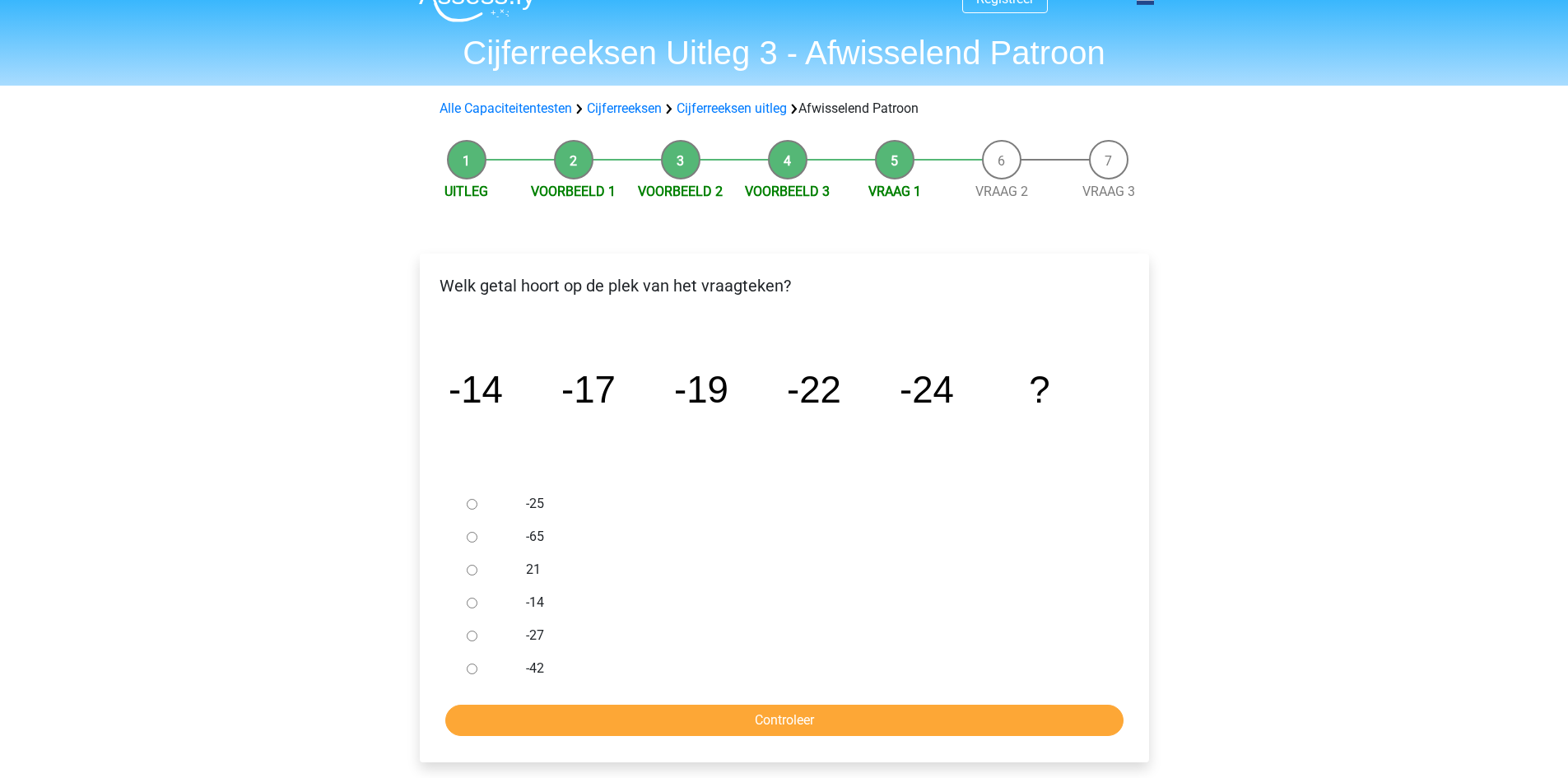
scroll to position [82, 0]
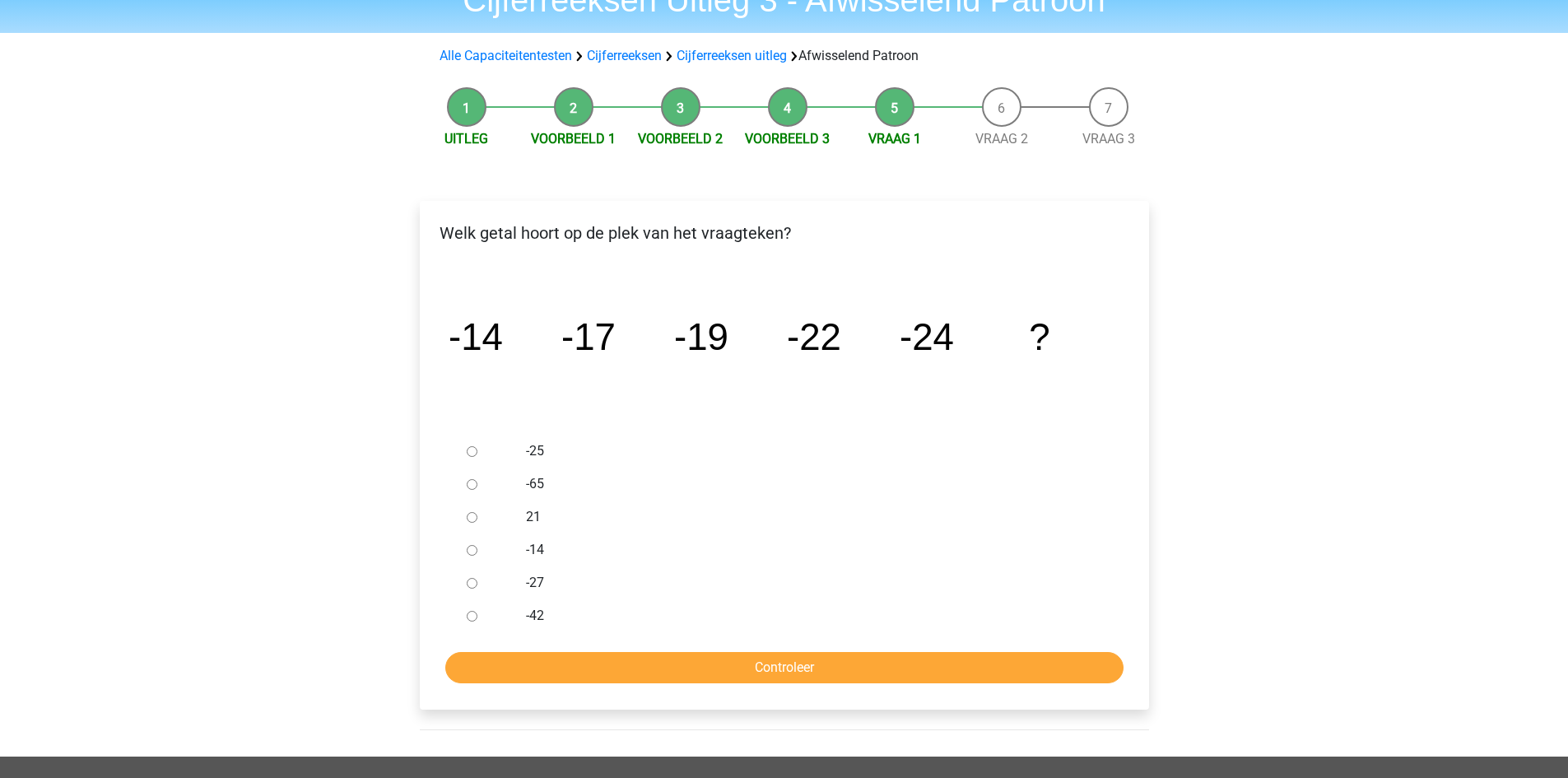
click at [470, 586] on input "-27" at bounding box center [472, 583] width 11 height 11
radio input "true"
click at [552, 665] on input "Controleer" at bounding box center [784, 668] width 678 height 31
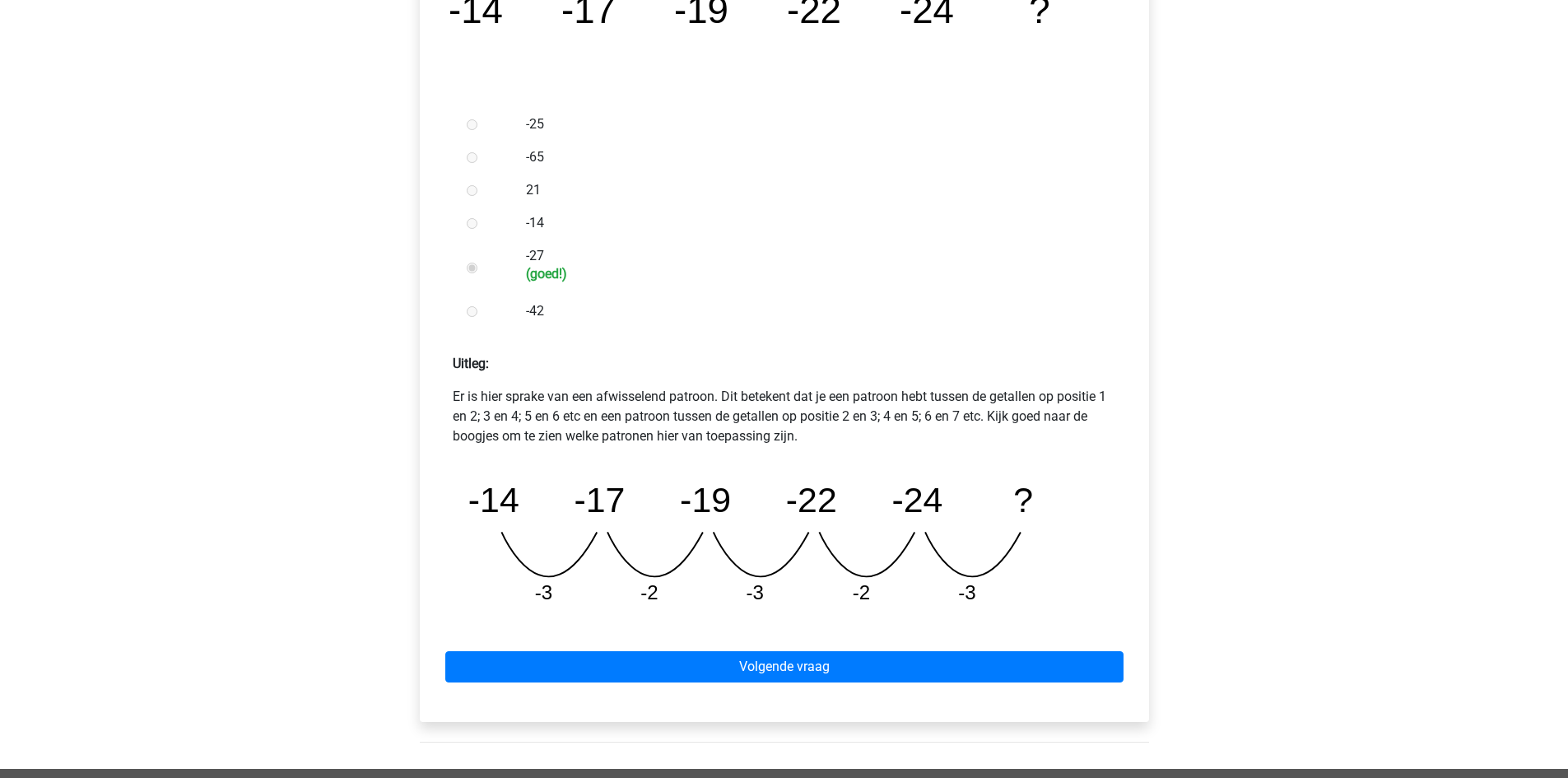
scroll to position [412, 0]
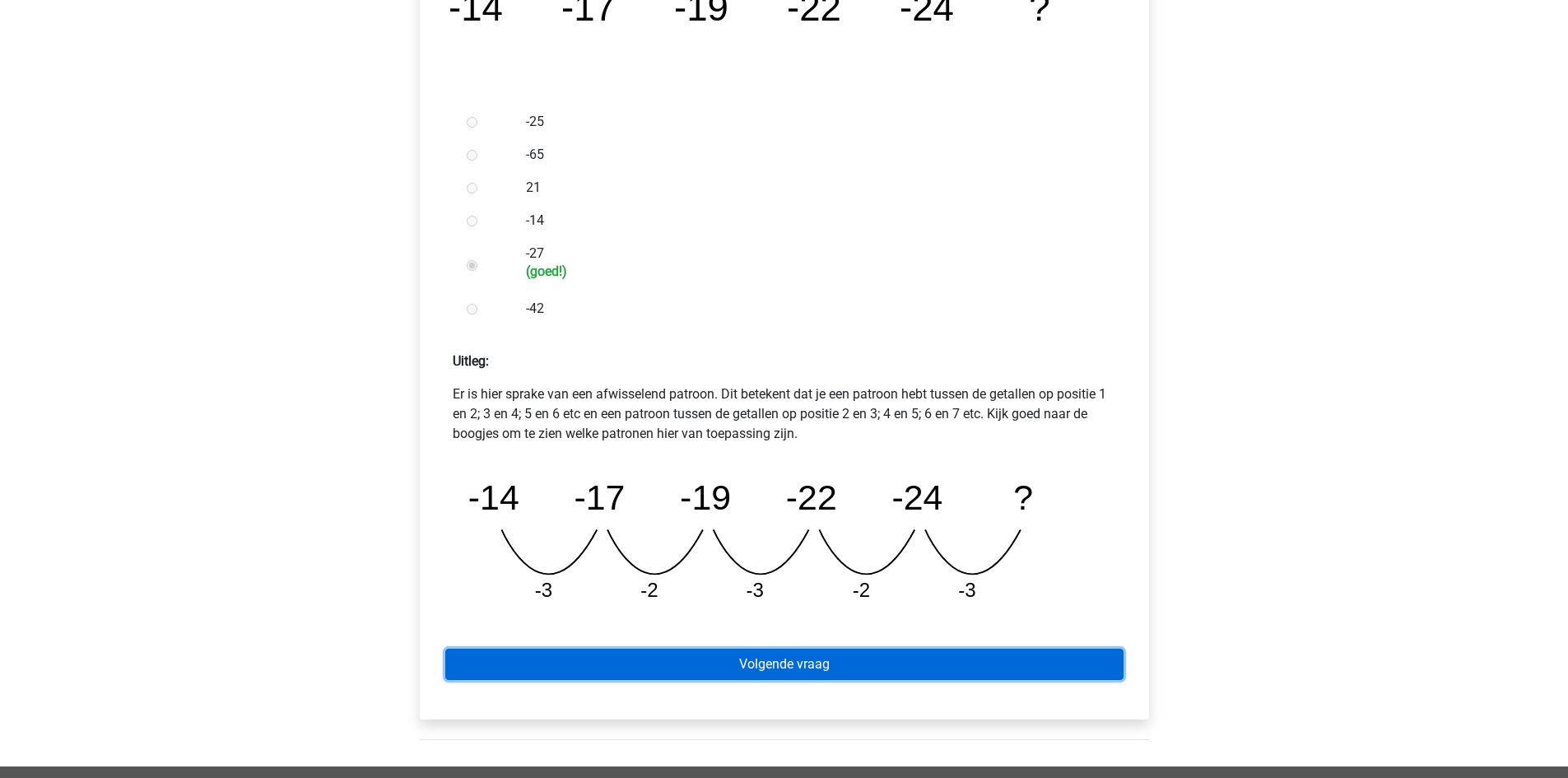
click at [704, 655] on link "Volgende vraag" at bounding box center [784, 664] width 678 height 31
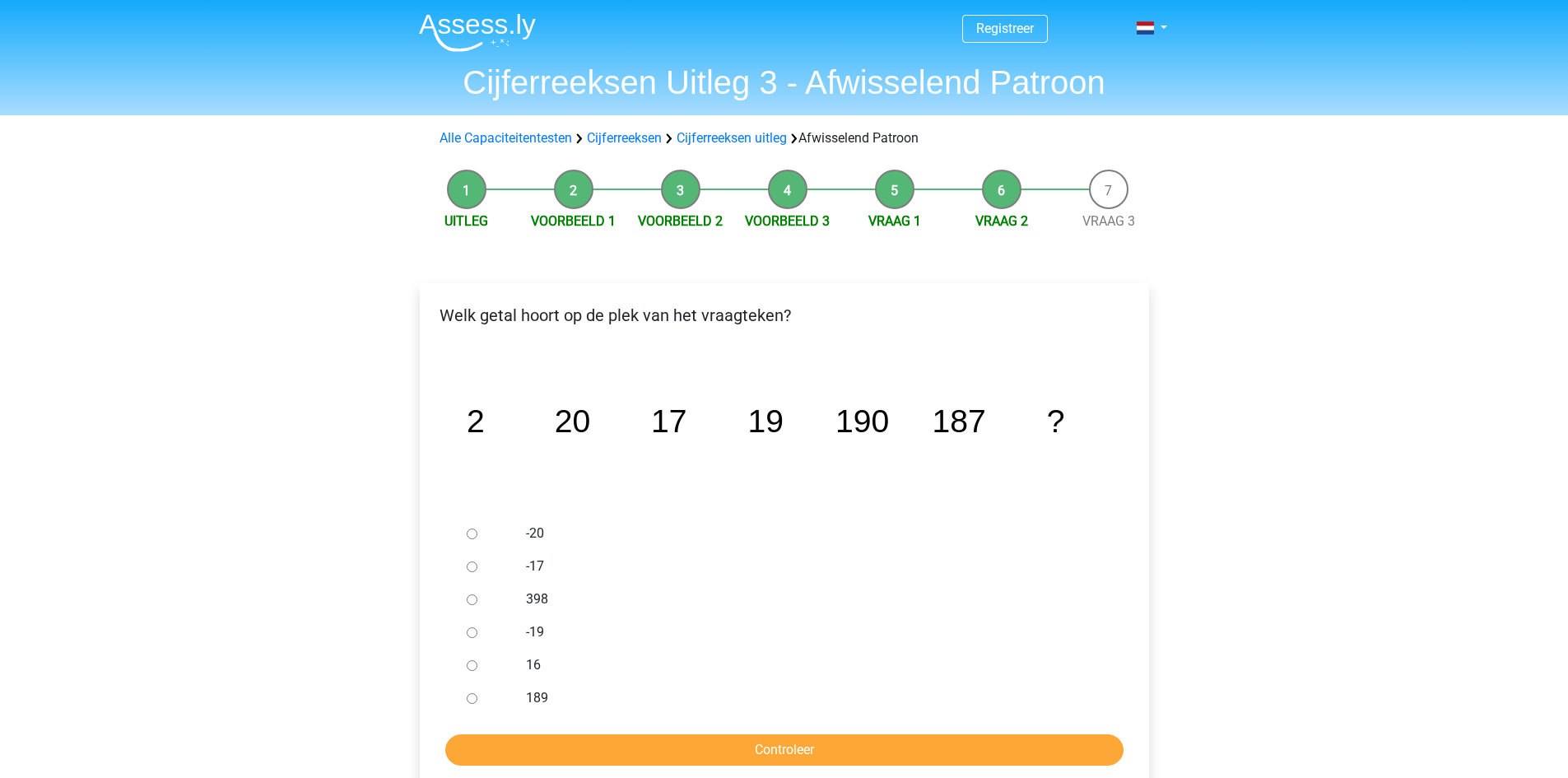
click at [463, 699] on div at bounding box center [487, 698] width 54 height 33
click at [474, 702] on input "189" at bounding box center [472, 698] width 11 height 11
radio input "true"
click at [470, 750] on input "Controleer" at bounding box center [784, 750] width 678 height 31
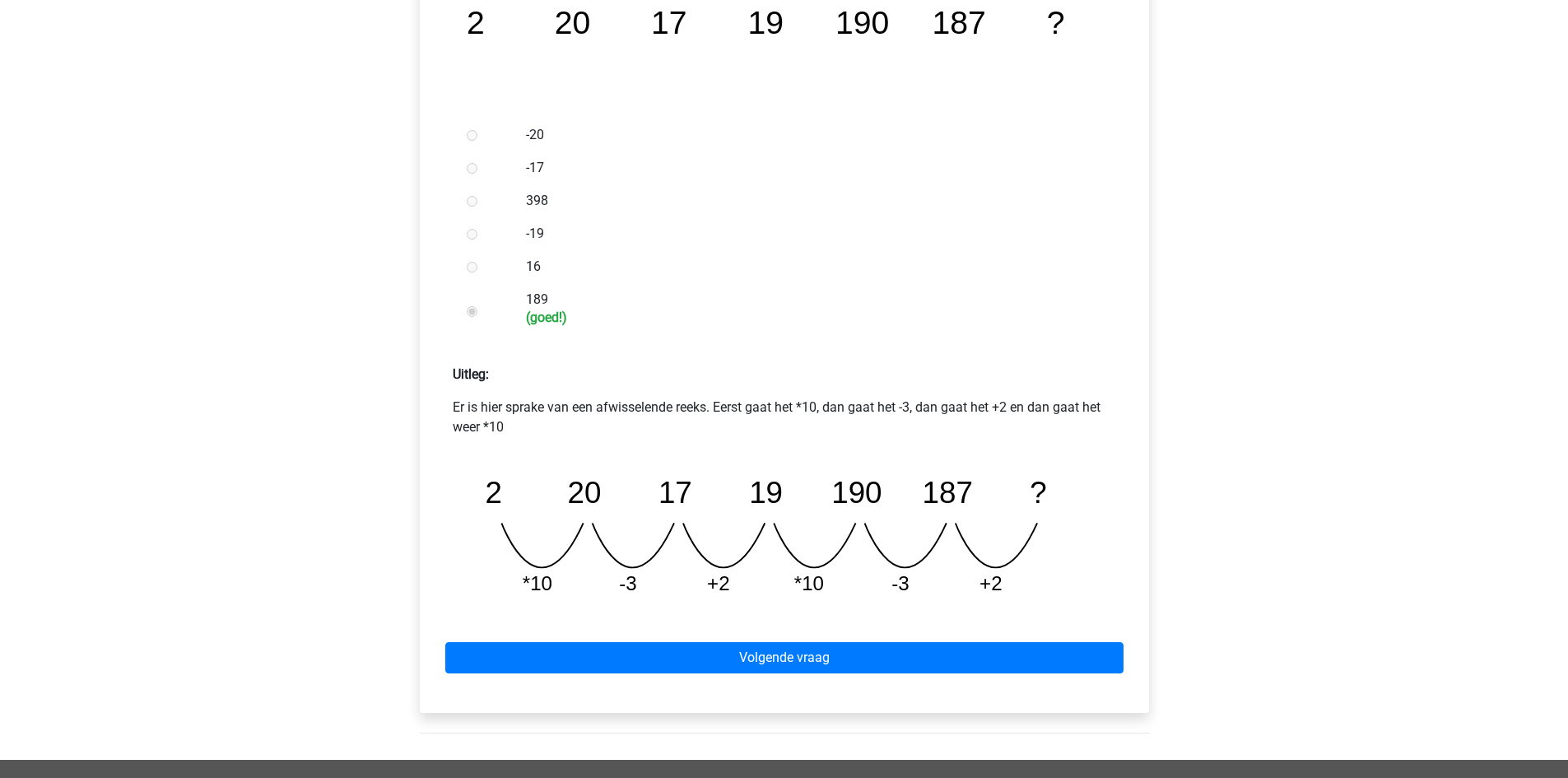
scroll to position [412, 0]
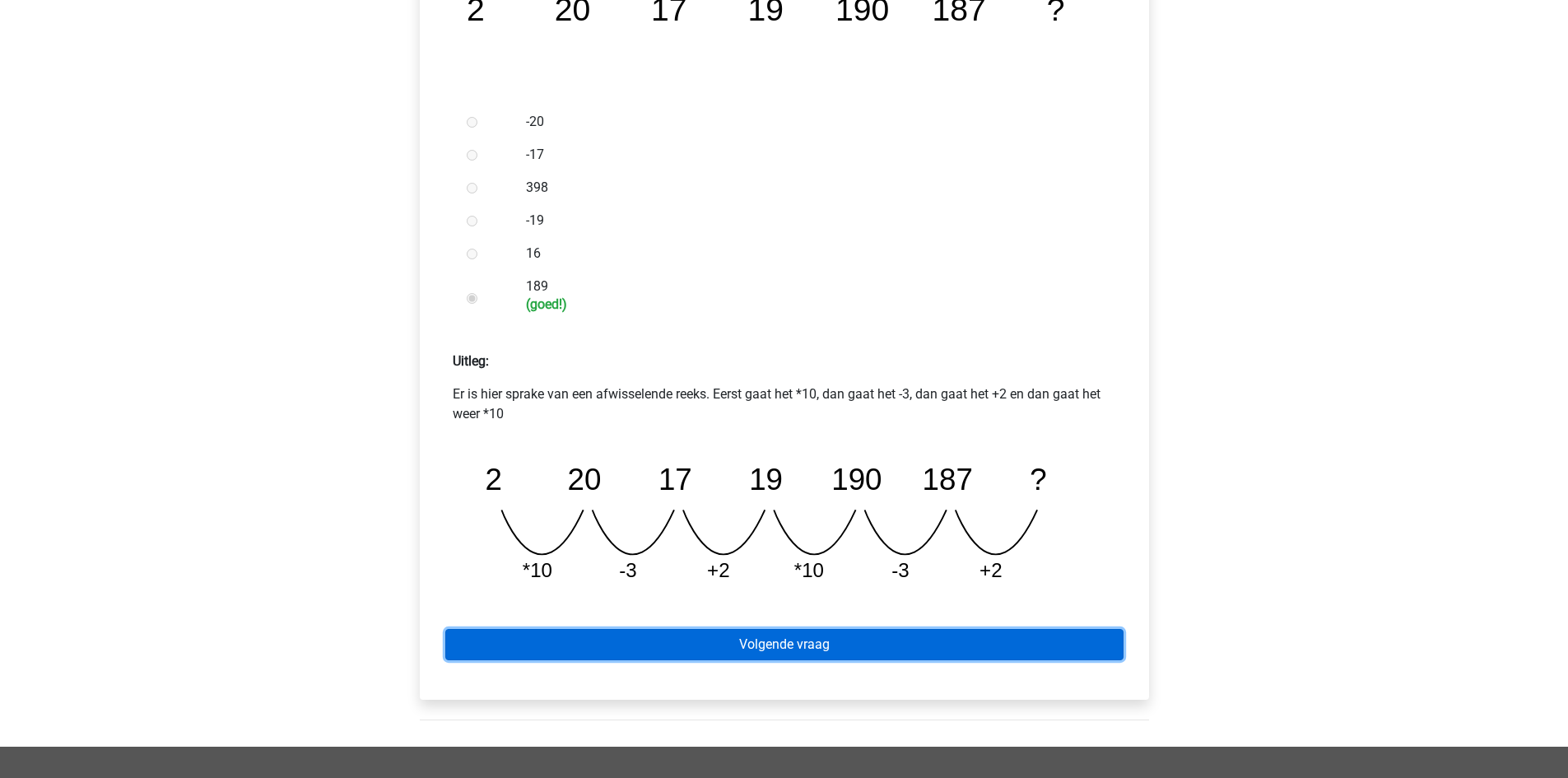
click at [701, 650] on link "Volgende vraag" at bounding box center [784, 645] width 678 height 31
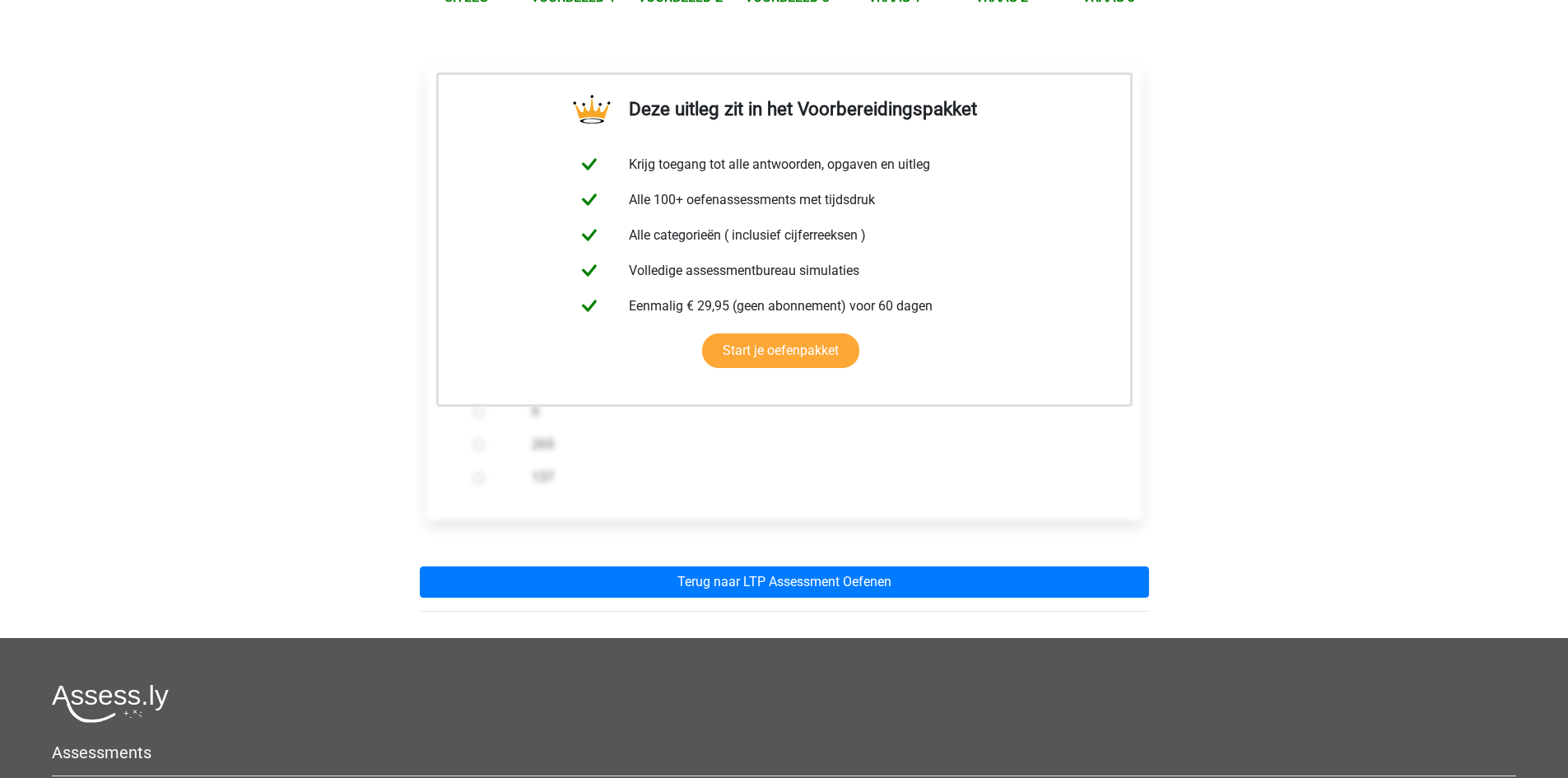
scroll to position [247, 0]
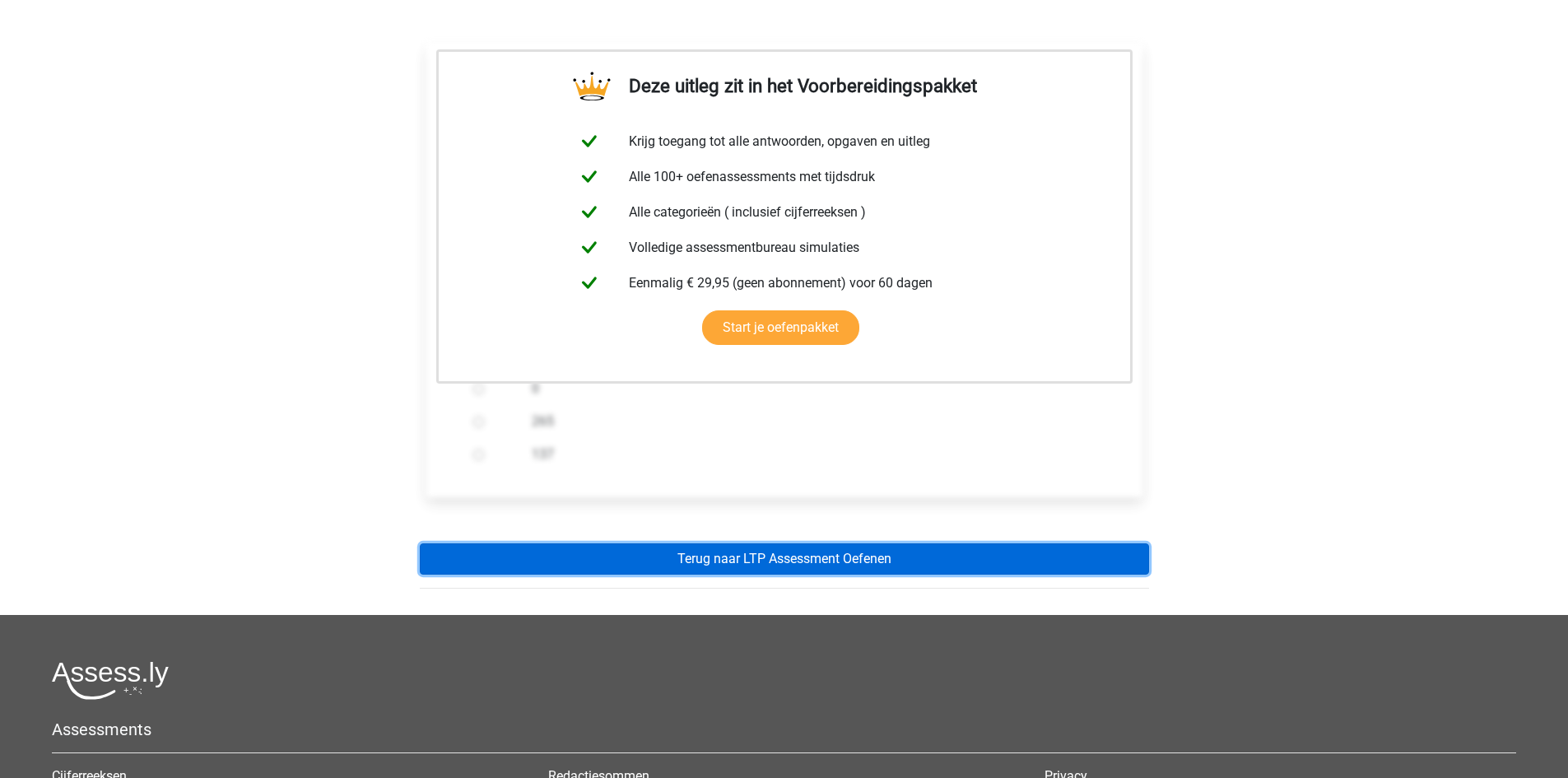
click at [783, 565] on link "Terug naar LTP Assessment Oefenen" at bounding box center [784, 559] width 729 height 31
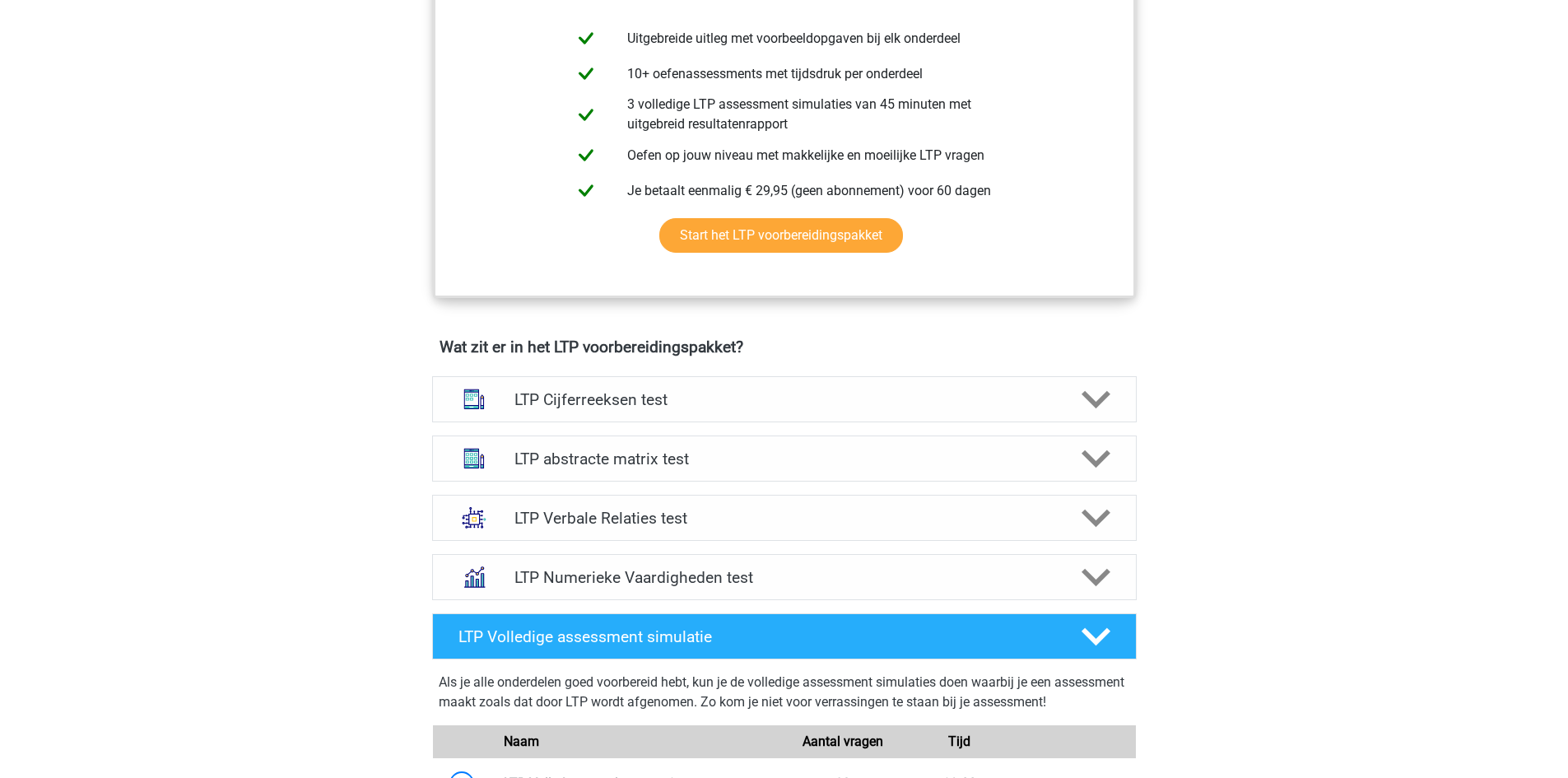
scroll to position [741, 0]
click at [773, 397] on h4 "LTP Cijferreeksen test" at bounding box center [784, 400] width 539 height 19
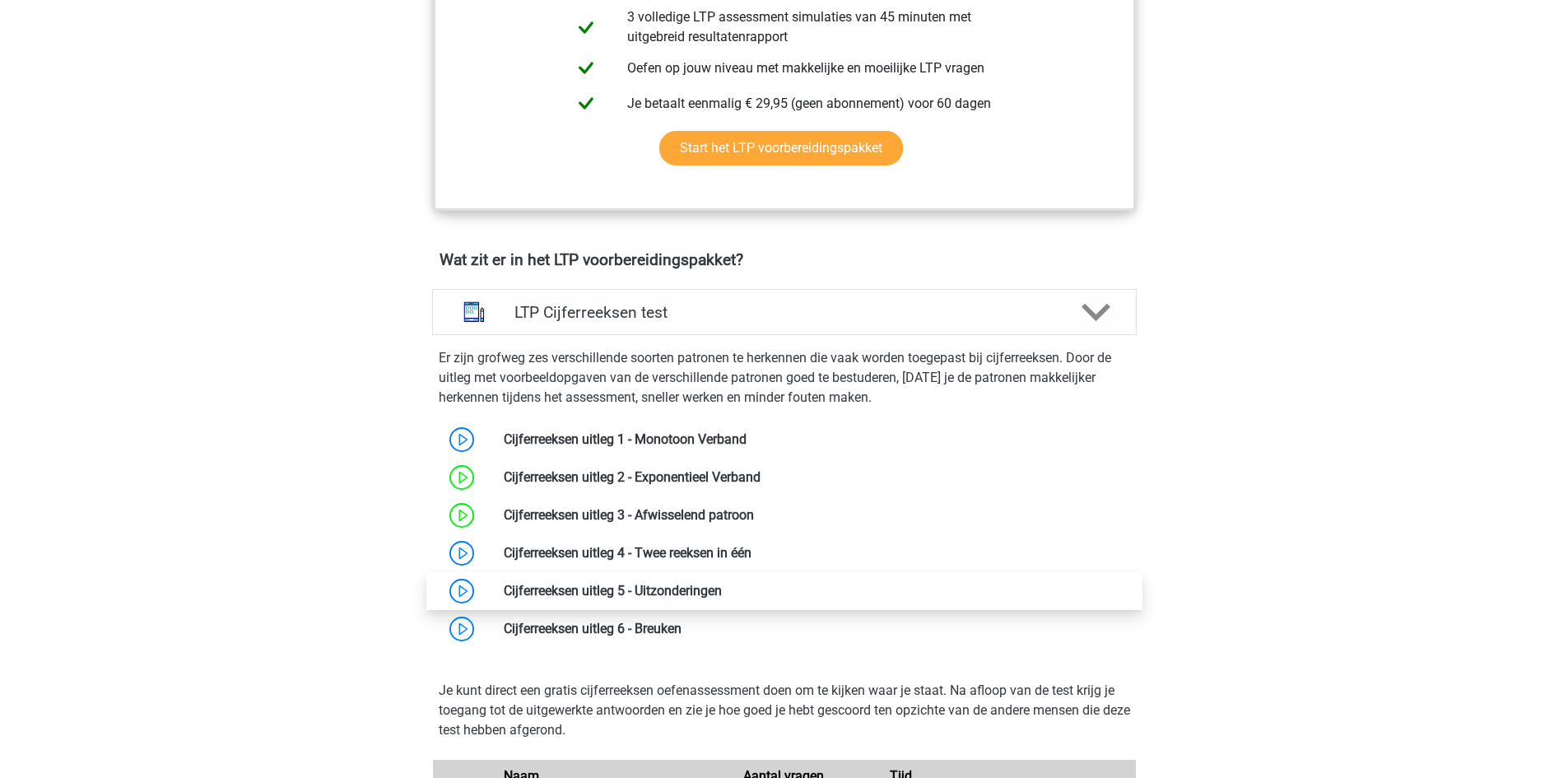
scroll to position [906, 0]
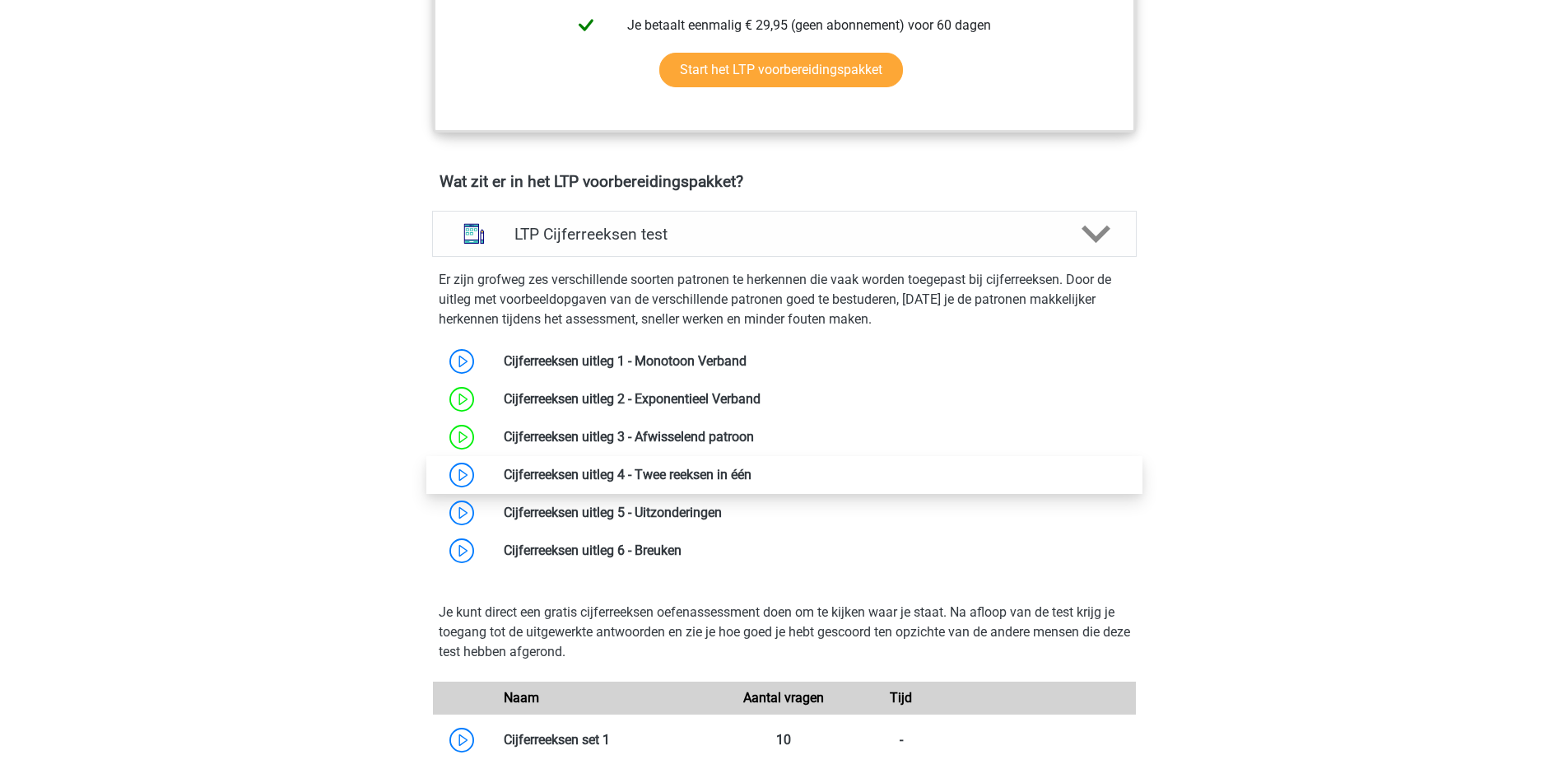
click at [752, 474] on link at bounding box center [752, 475] width 0 height 15
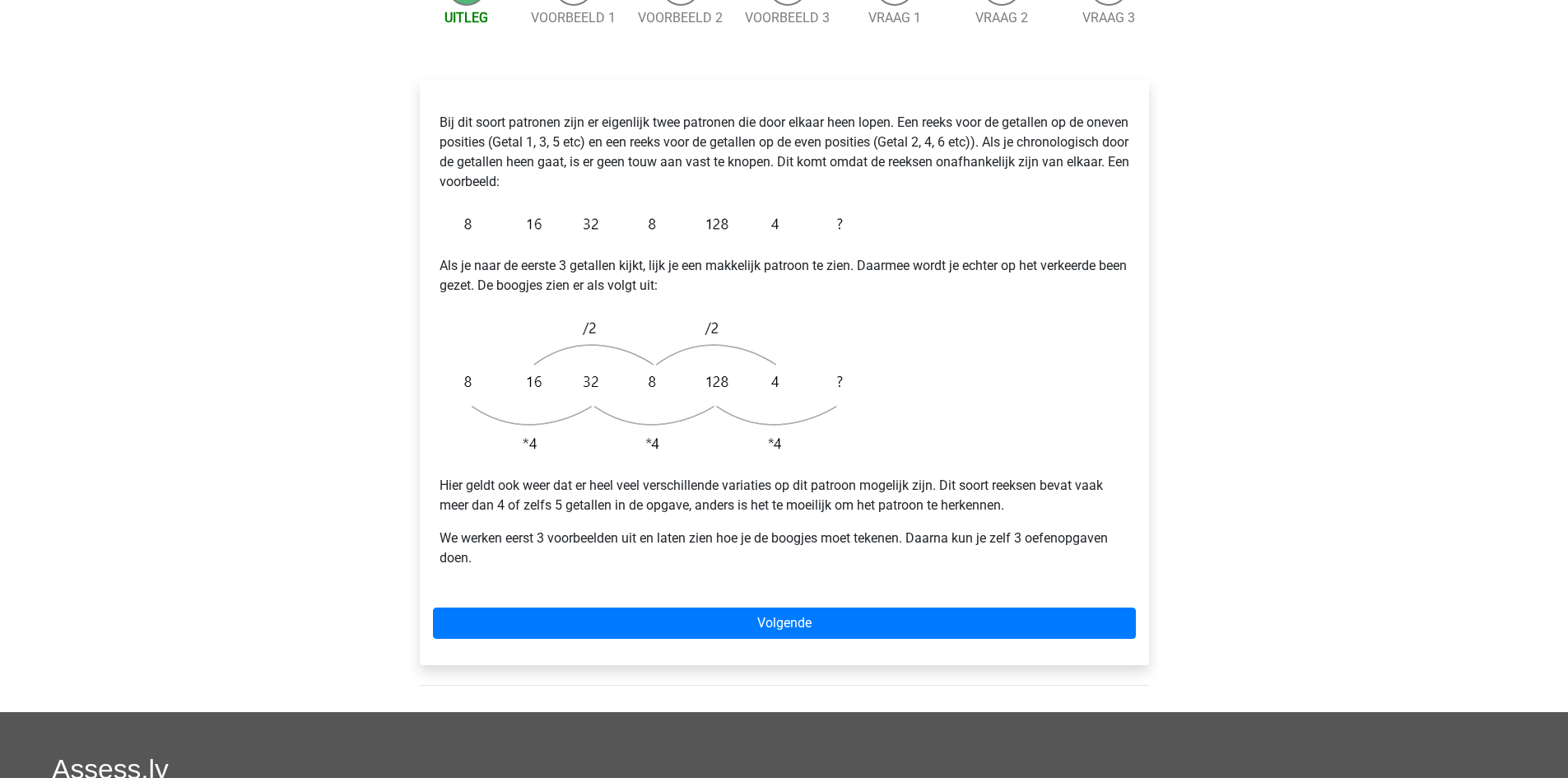
scroll to position [247, 0]
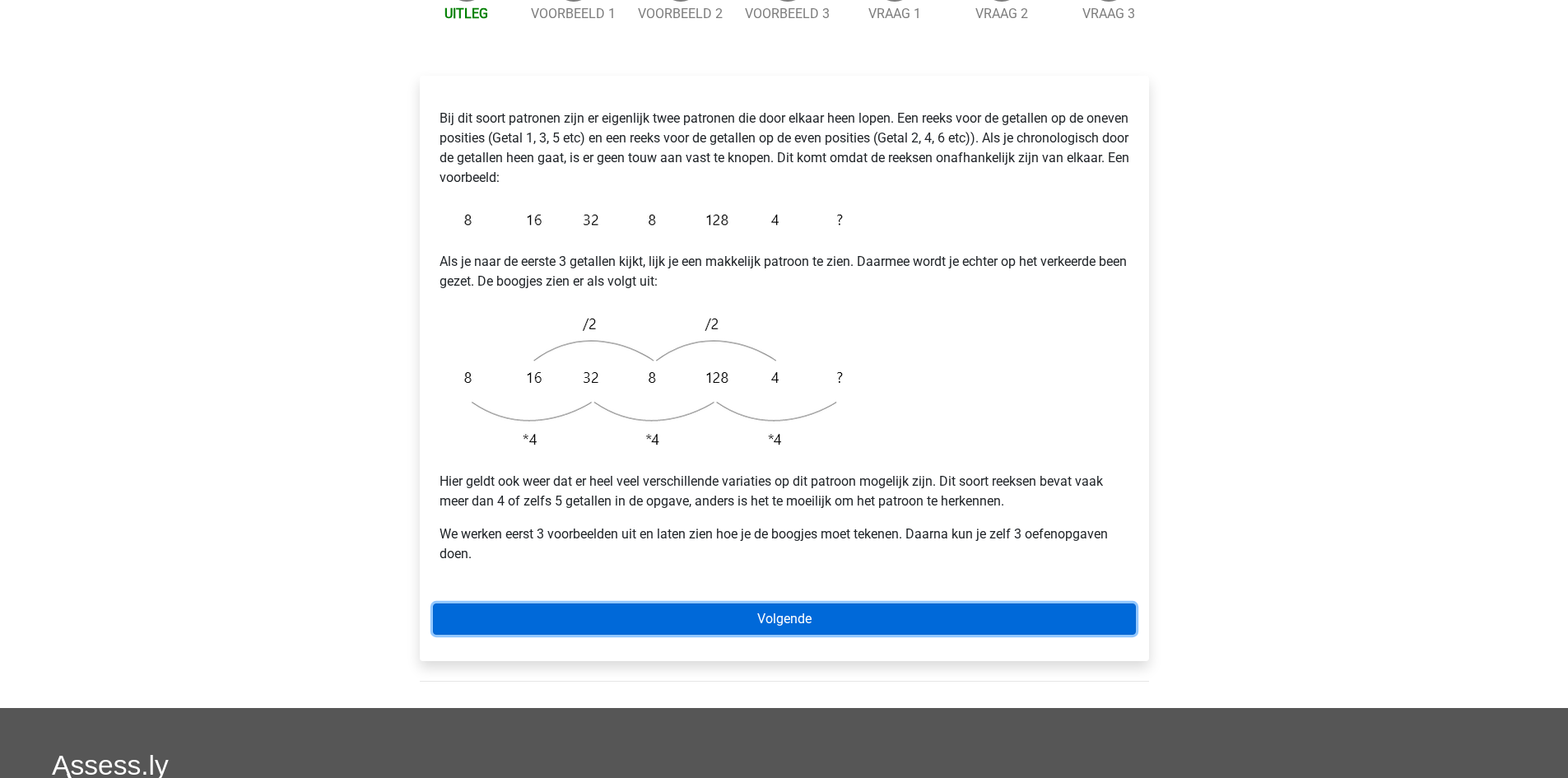
click at [767, 603] on link "Volgende" at bounding box center [784, 619] width 703 height 31
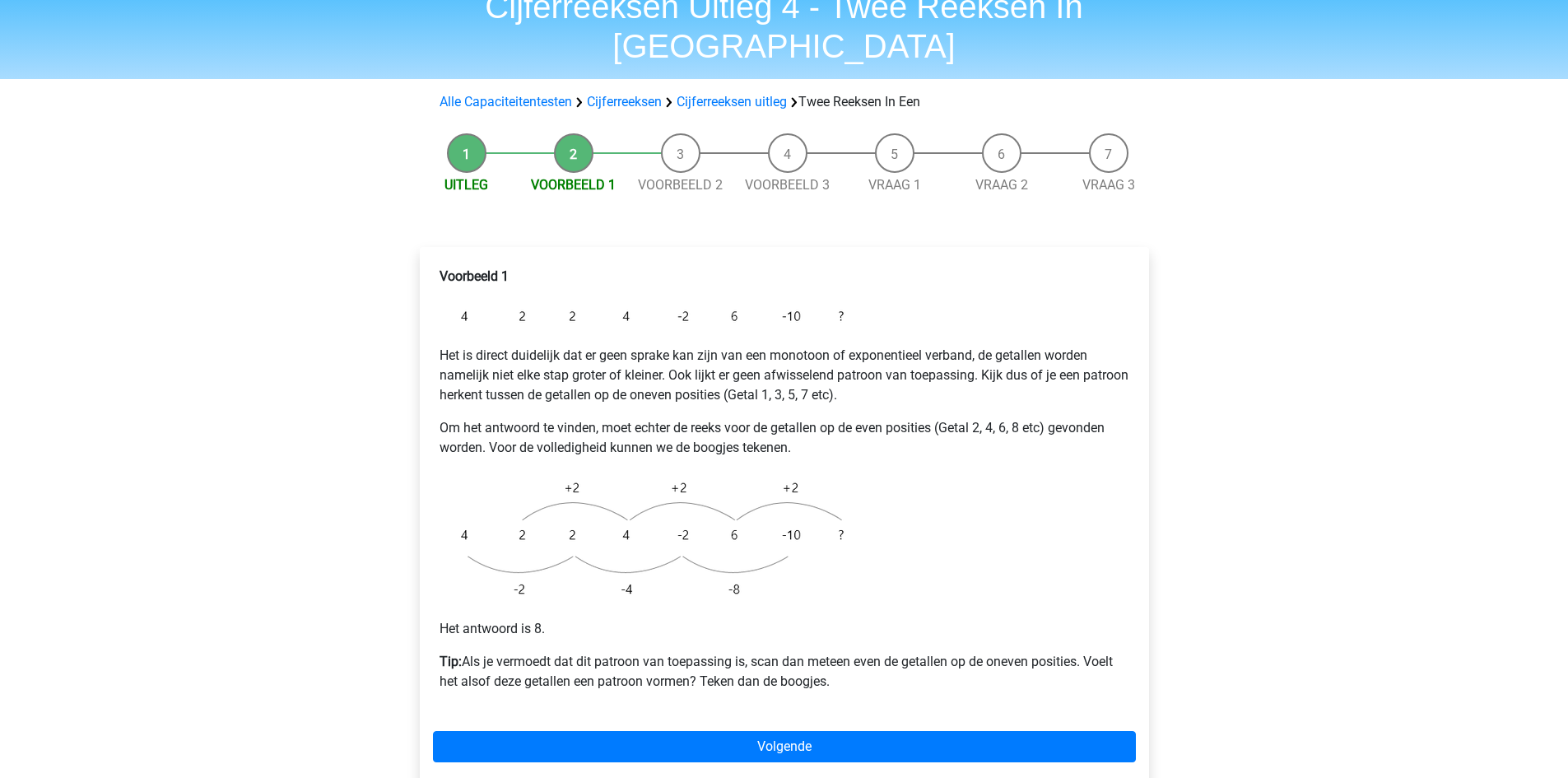
scroll to position [82, 0]
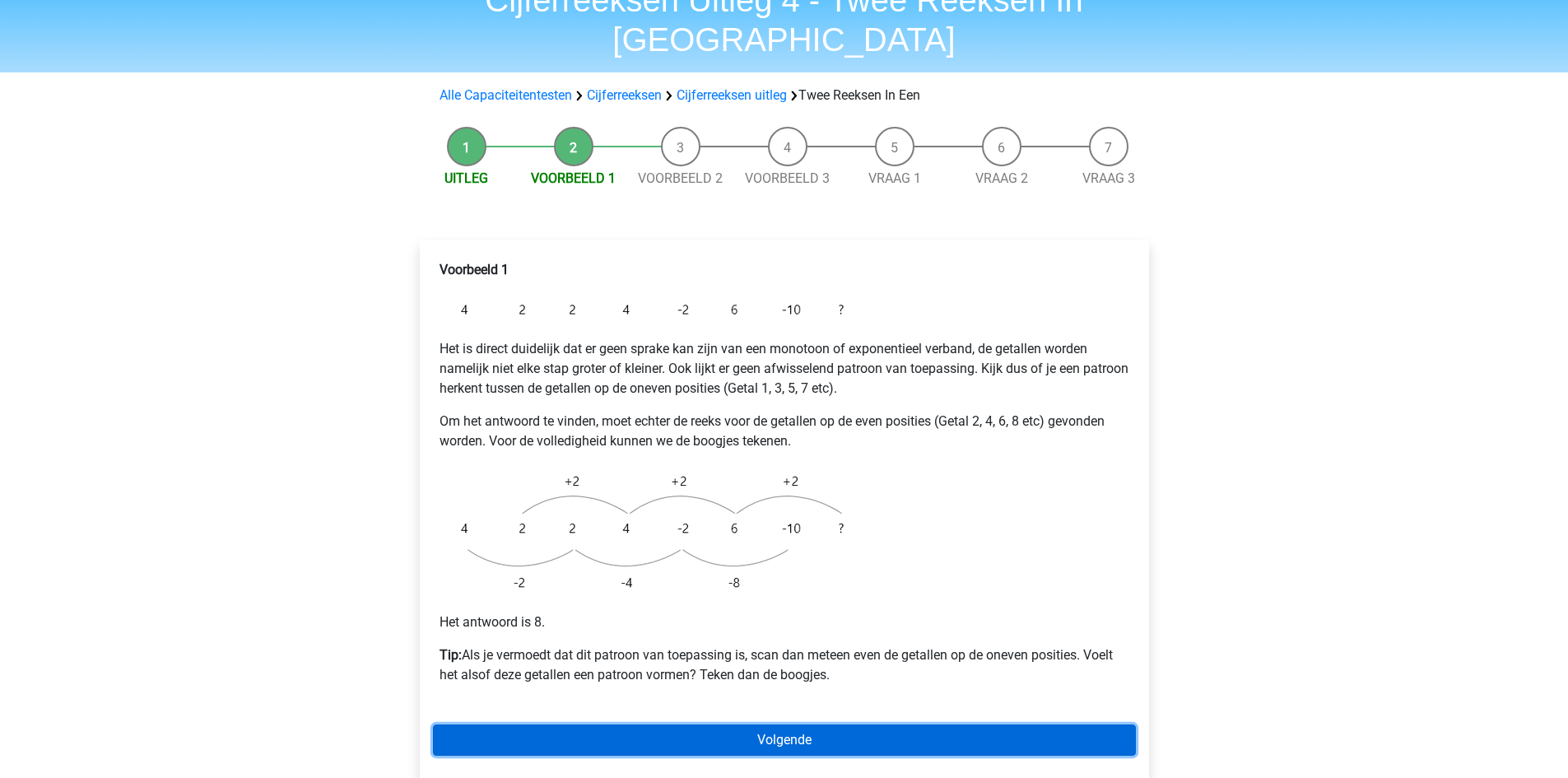
click at [782, 725] on link "Volgende" at bounding box center [784, 740] width 703 height 31
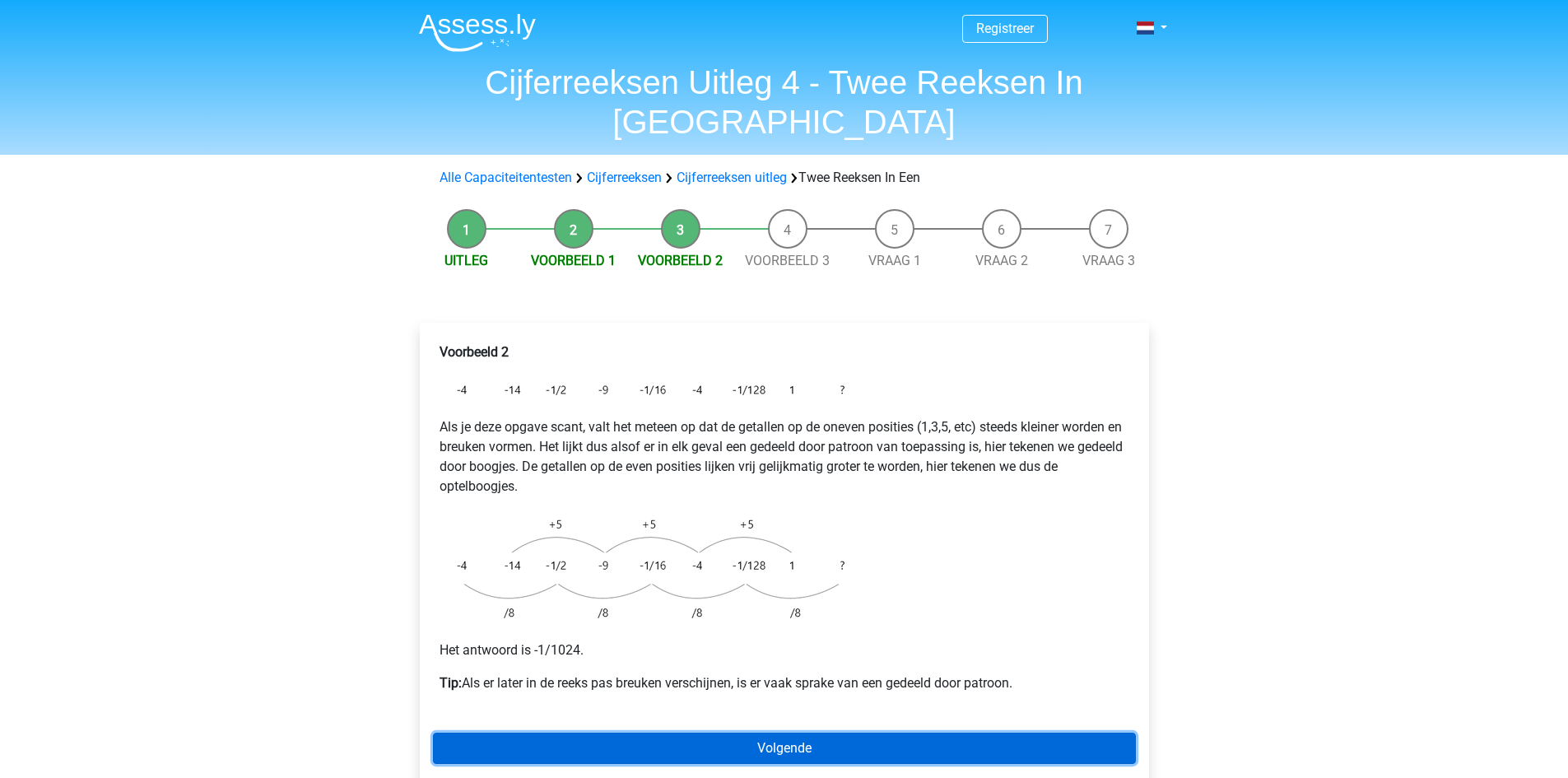
click at [620, 733] on link "Volgende" at bounding box center [784, 748] width 703 height 31
click at [584, 733] on link "Volgende" at bounding box center [784, 748] width 703 height 31
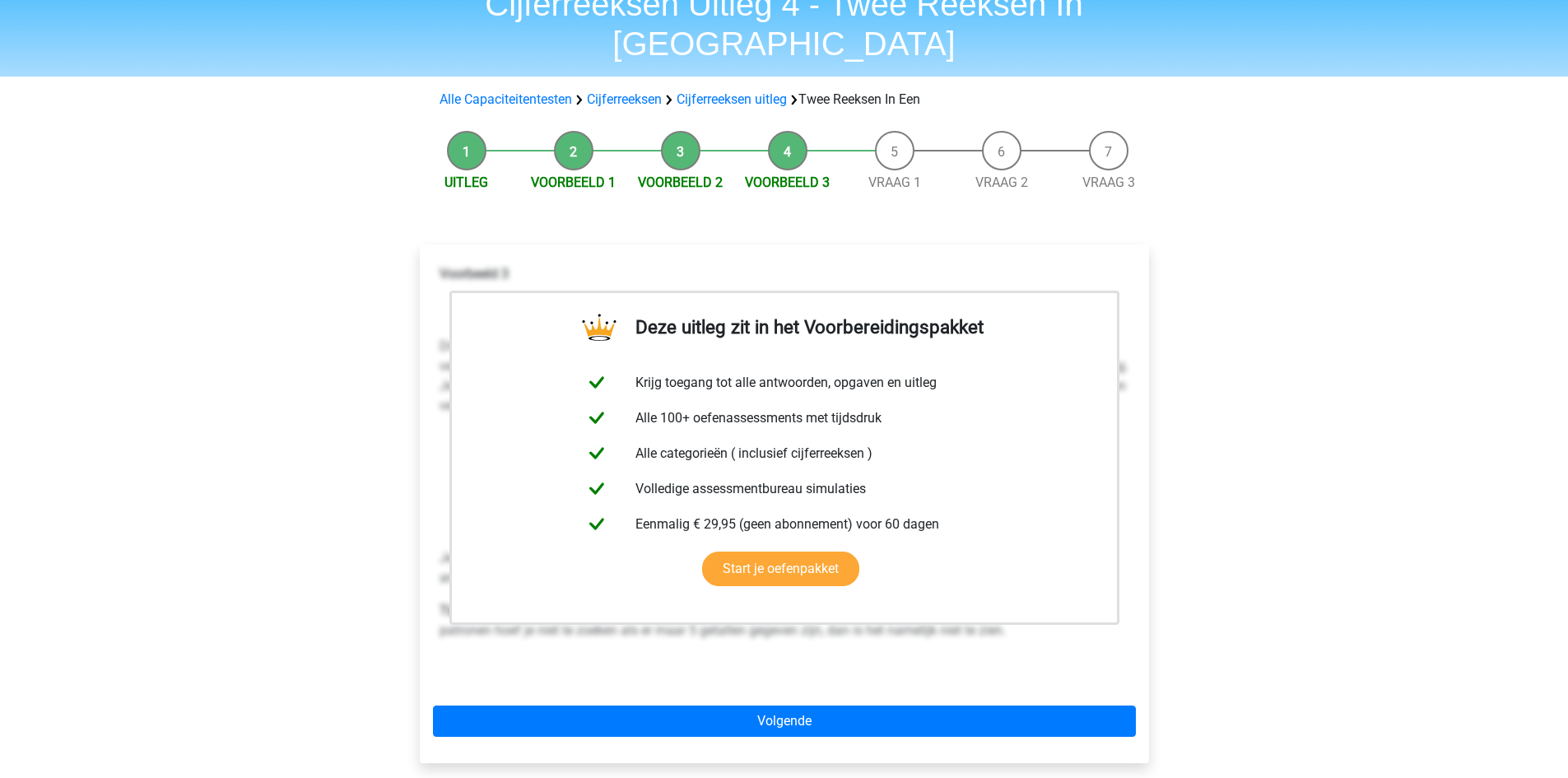
scroll to position [82, 0]
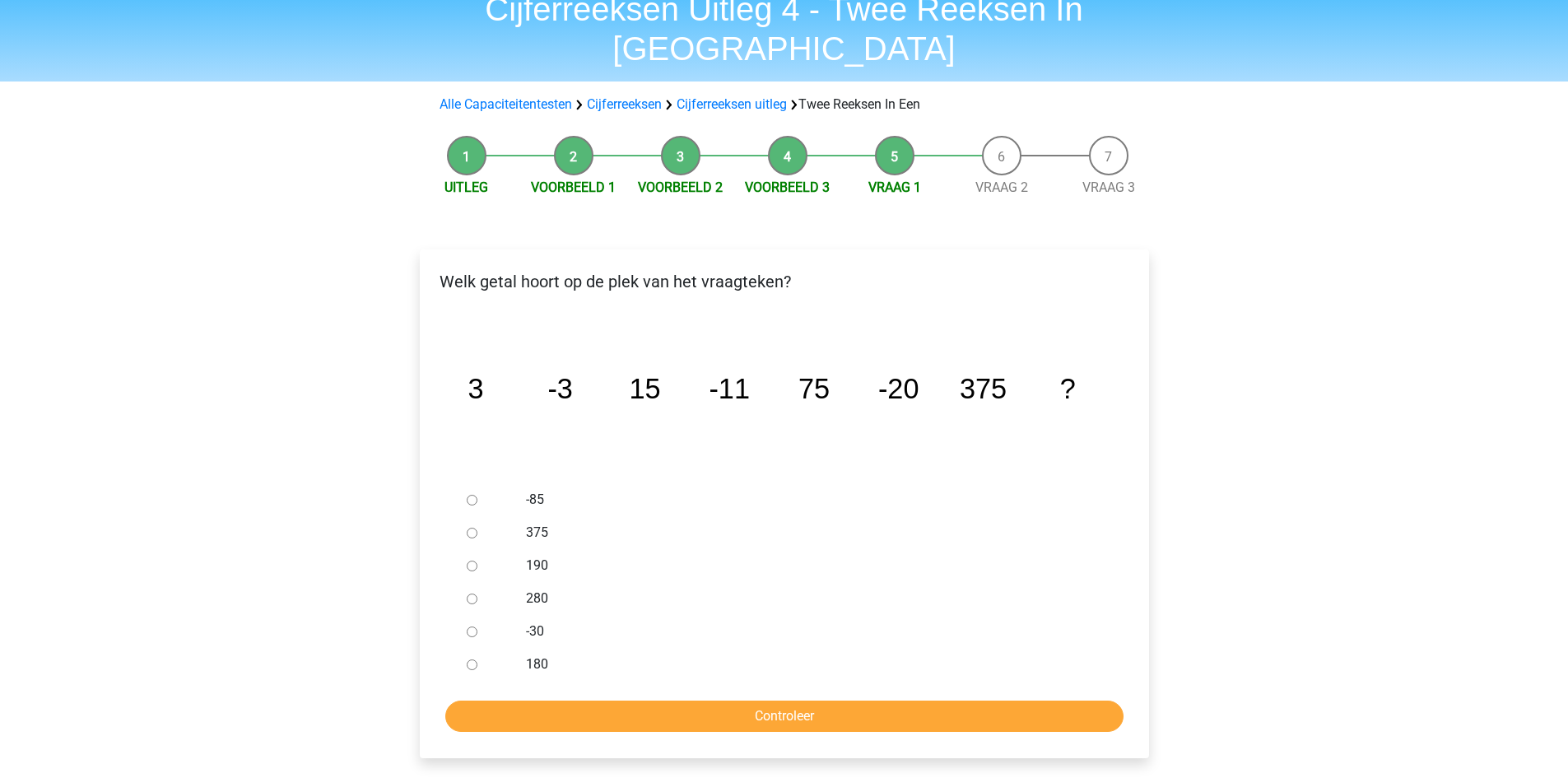
scroll to position [82, 0]
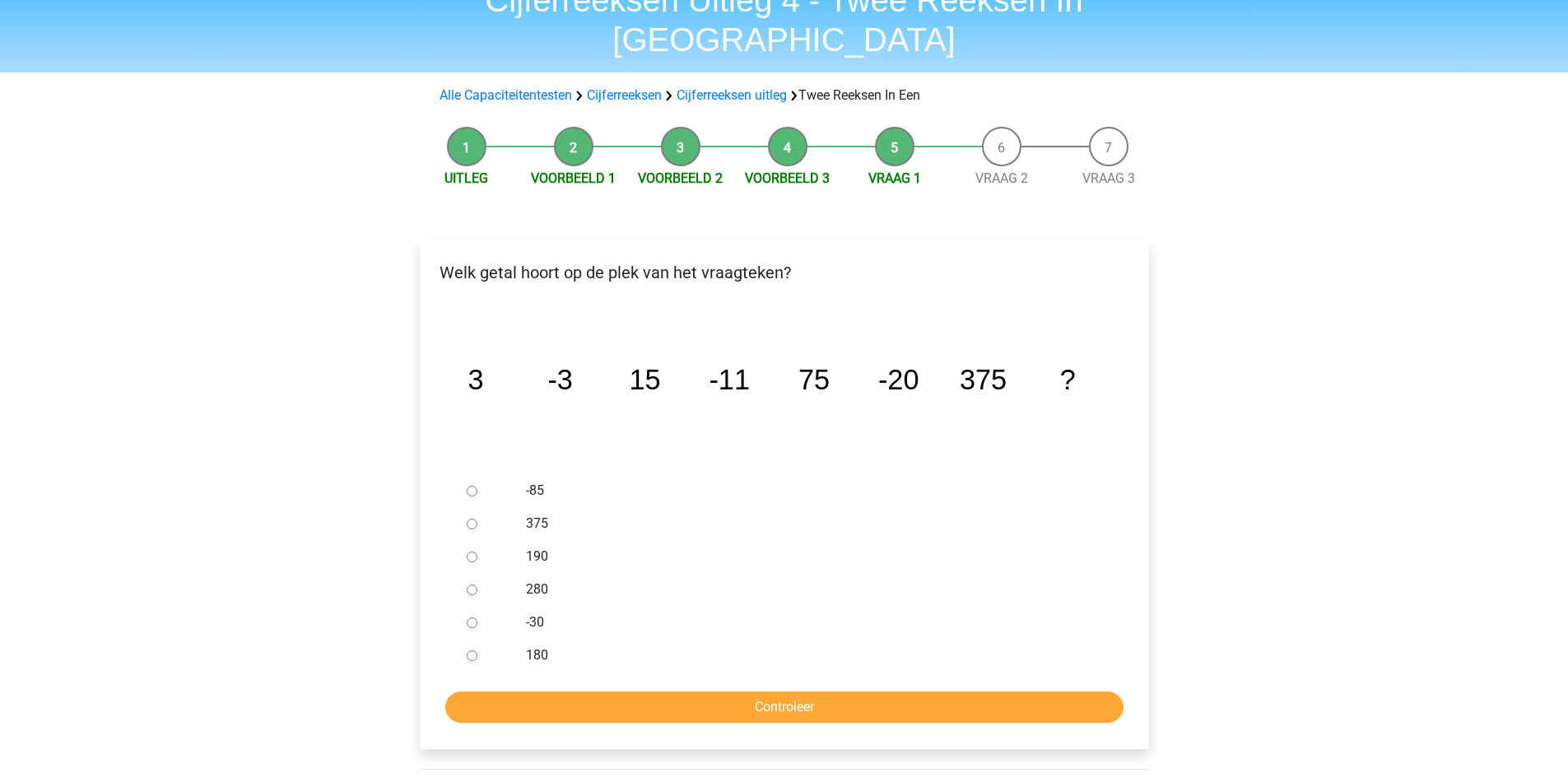
click at [470, 618] on input "-30" at bounding box center [472, 623] width 11 height 11
radio input "true"
drag, startPoint x: 512, startPoint y: 643, endPoint x: 519, endPoint y: 650, distance: 9.9
click at [513, 644] on form "-85 375 190 280 -30 180 Controleer" at bounding box center [784, 598] width 703 height 249
click at [525, 692] on input "Controleer" at bounding box center [784, 708] width 678 height 31
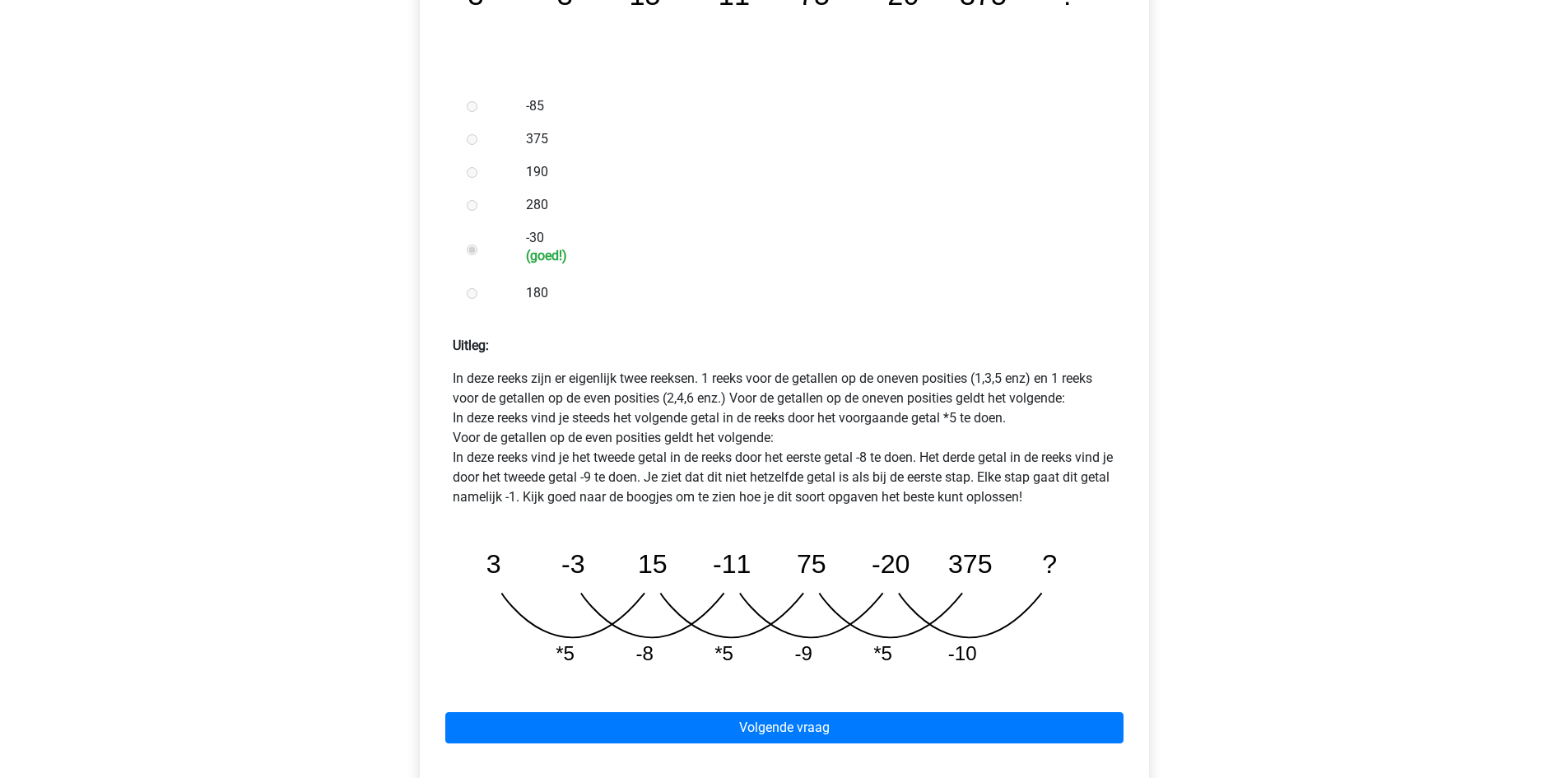
scroll to position [494, 0]
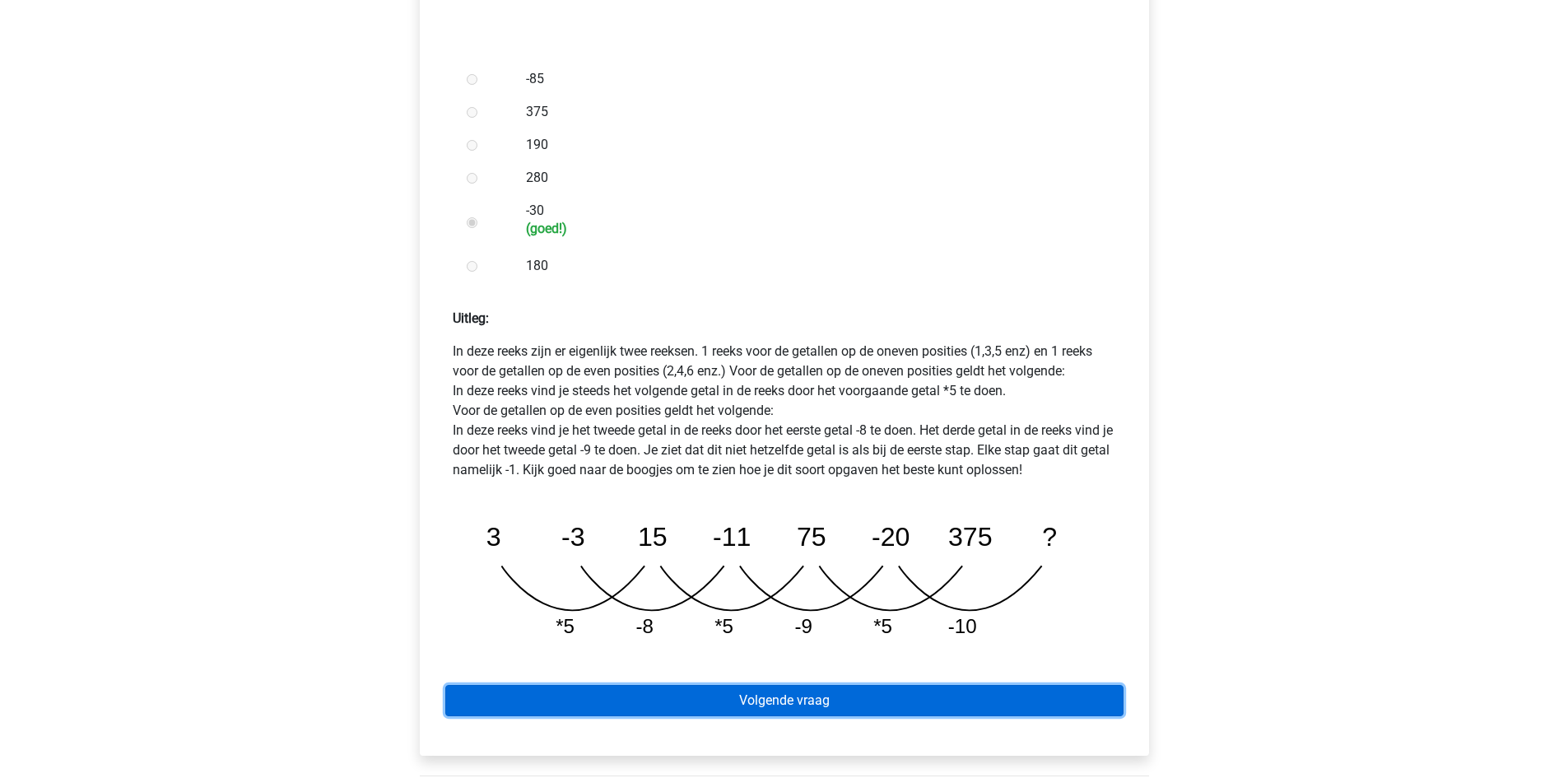
click at [773, 685] on link "Volgende vraag" at bounding box center [784, 701] width 678 height 31
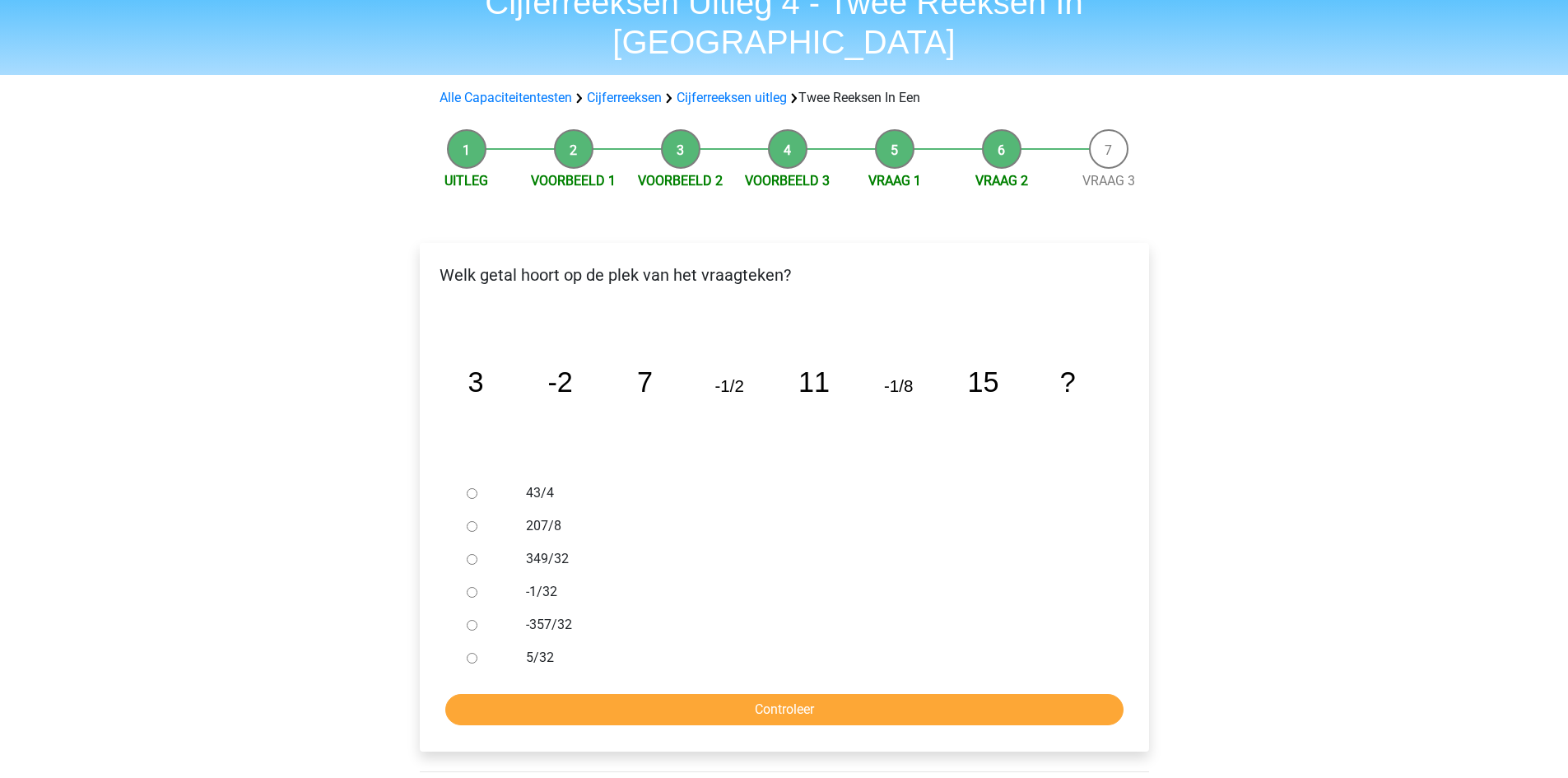
scroll to position [82, 0]
